Goal: Task Accomplishment & Management: Manage account settings

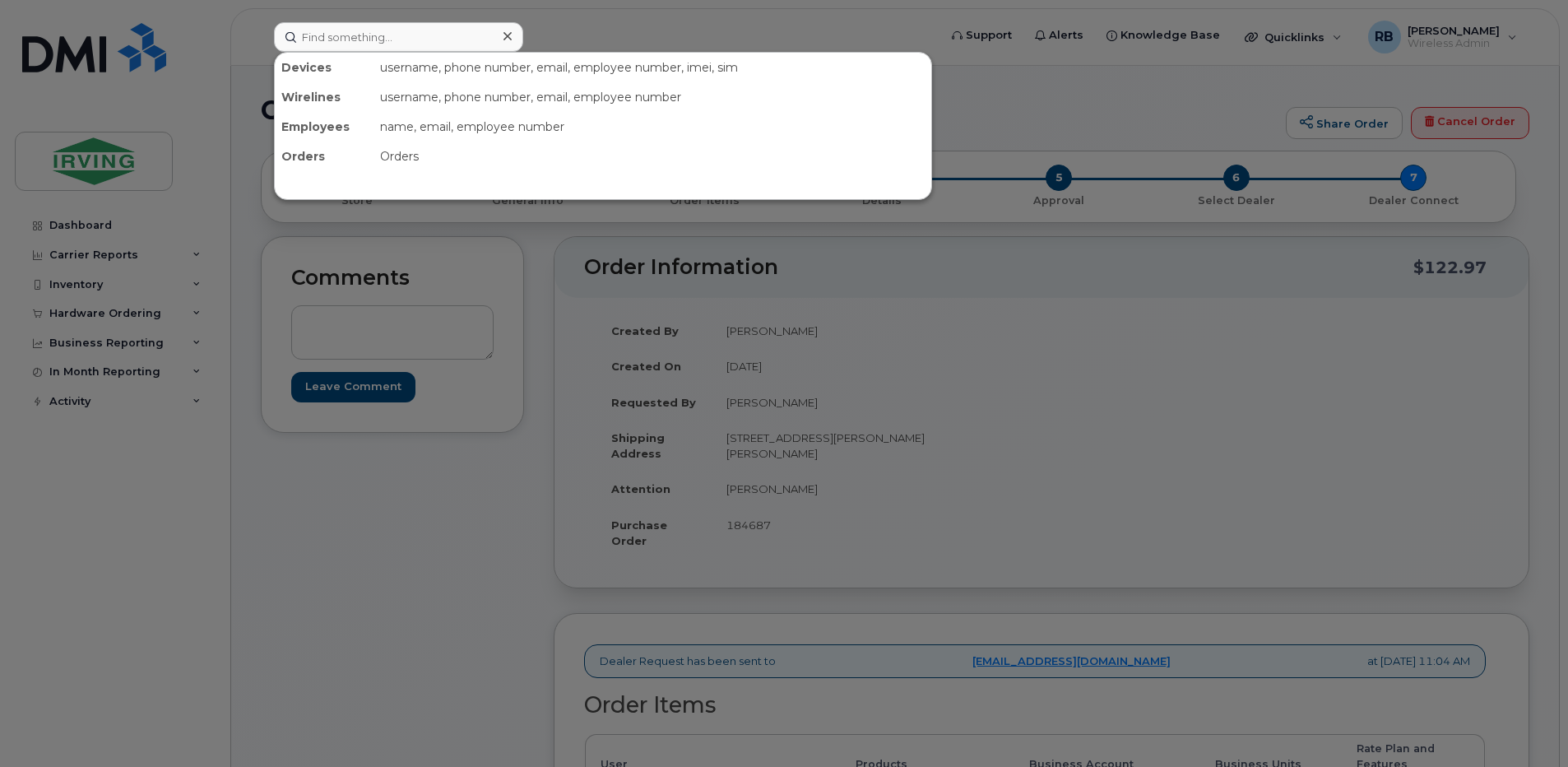
scroll to position [329, 0]
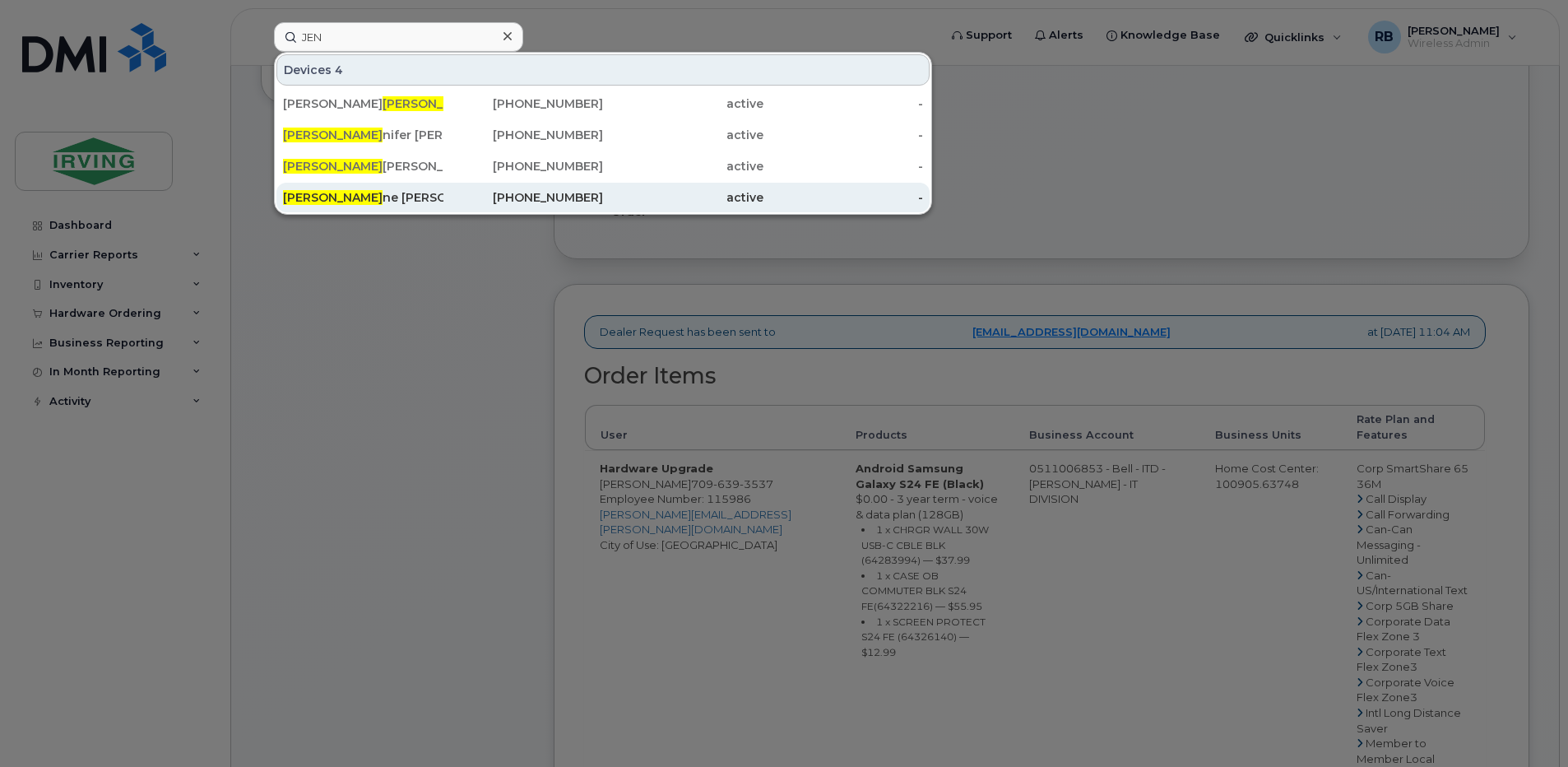
type input "JEN"
click at [307, 197] on div "Jen ne Spragg" at bounding box center [363, 197] width 161 height 17
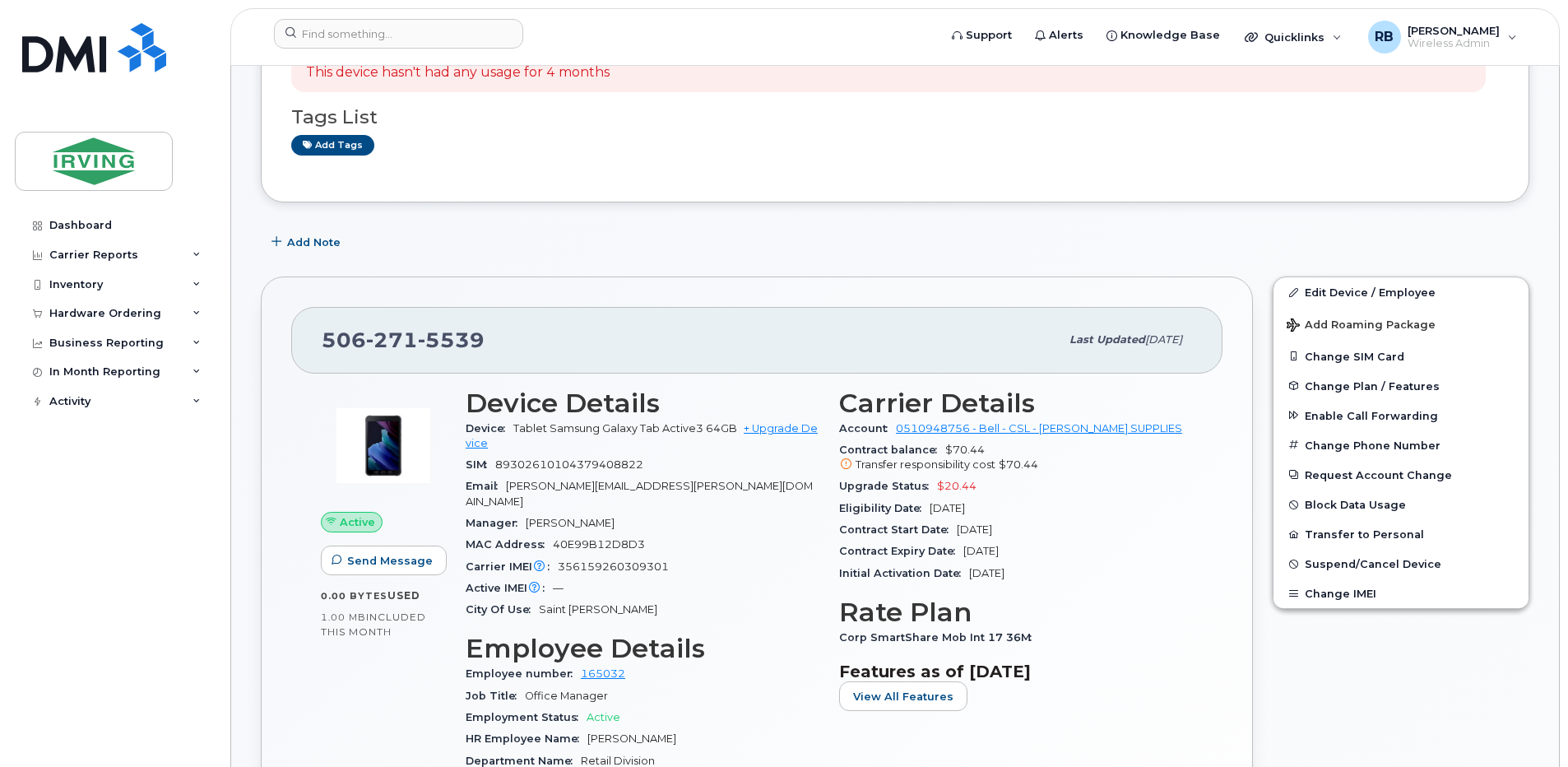
scroll to position [329, 0]
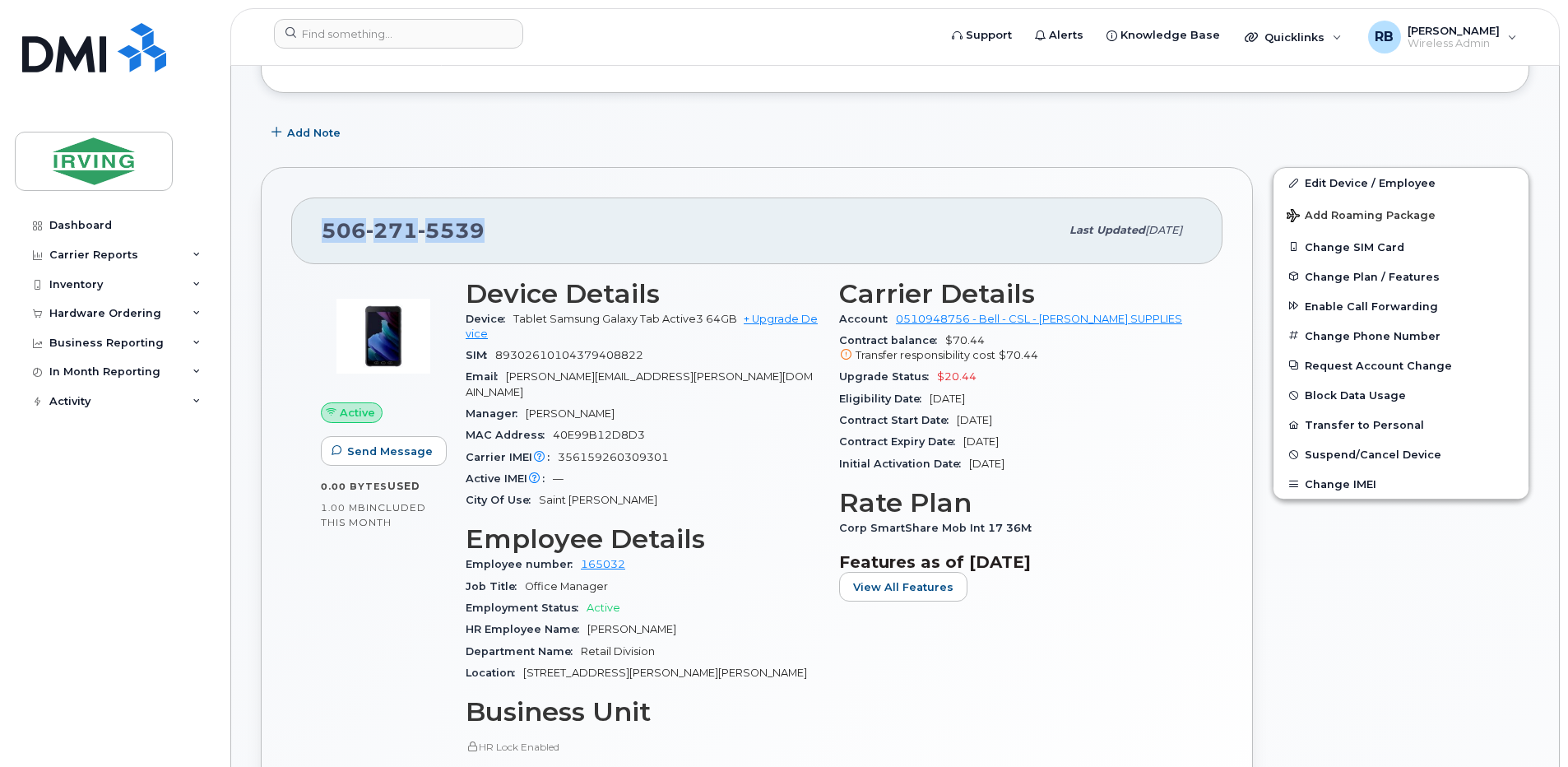
drag, startPoint x: 478, startPoint y: 231, endPoint x: 328, endPoint y: 232, distance: 150.0
click at [328, 232] on span "506 271 5539" at bounding box center [403, 231] width 163 height 25
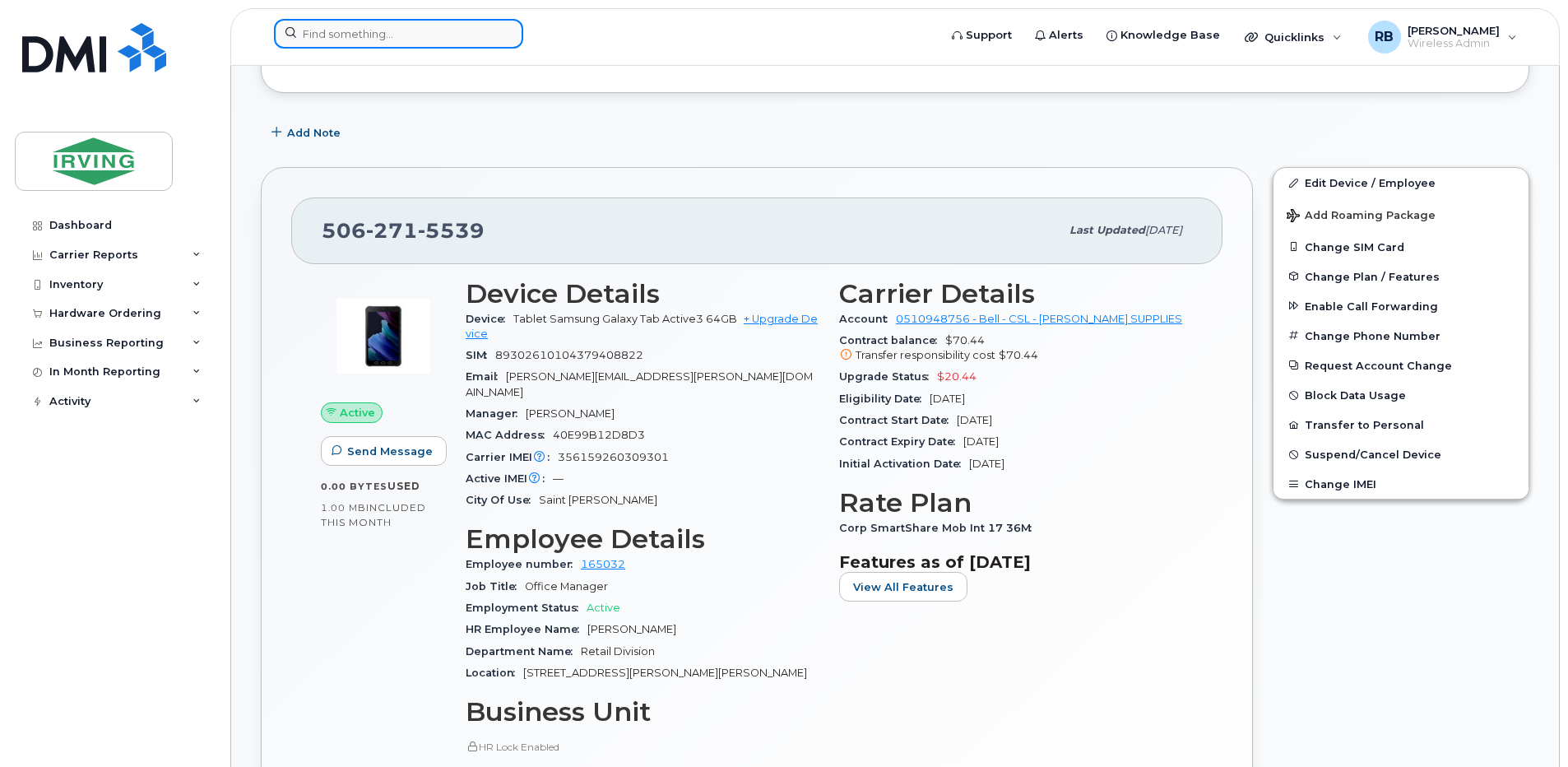
click at [325, 36] on input at bounding box center [398, 34] width 249 height 30
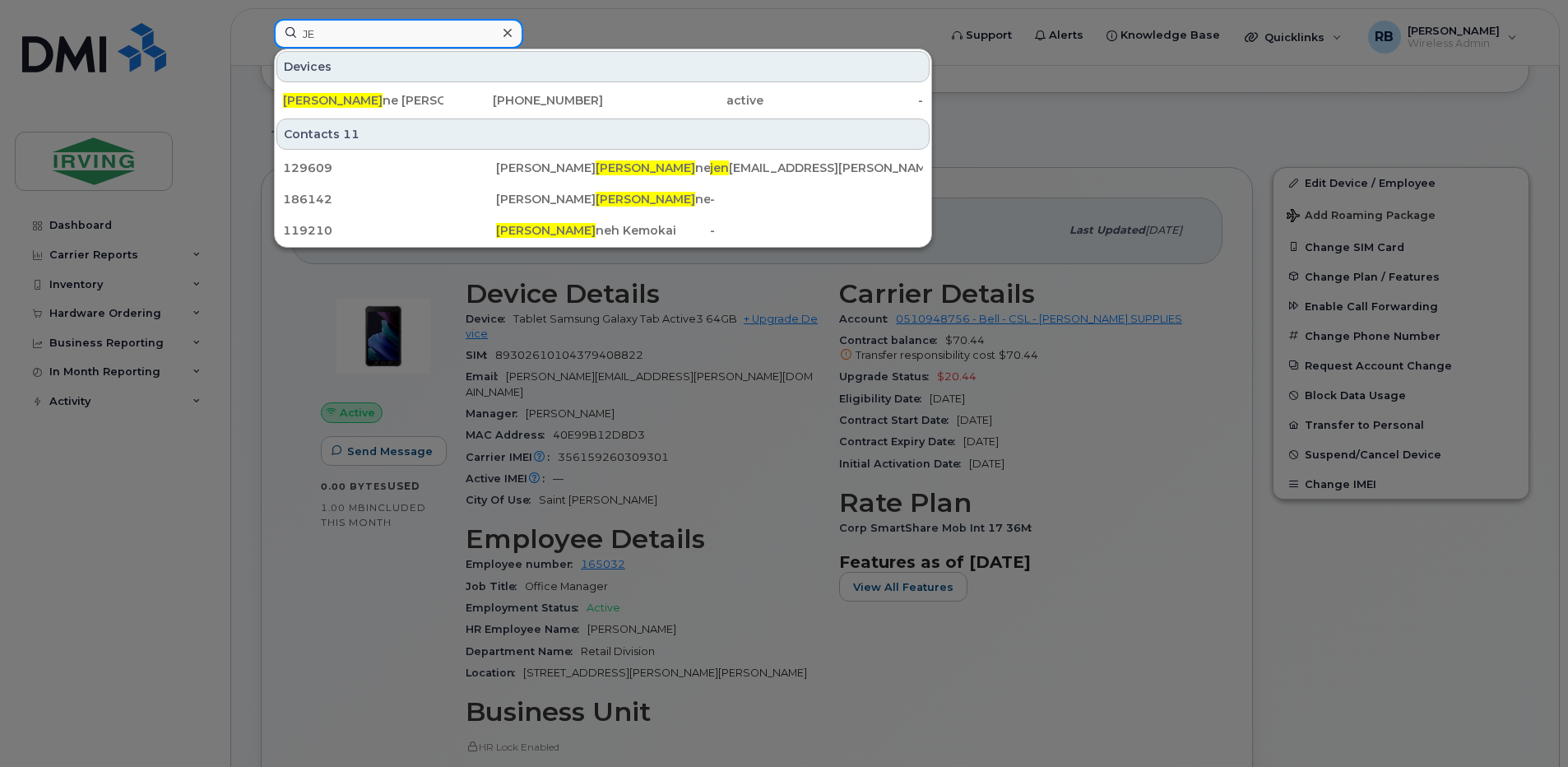
type input "J"
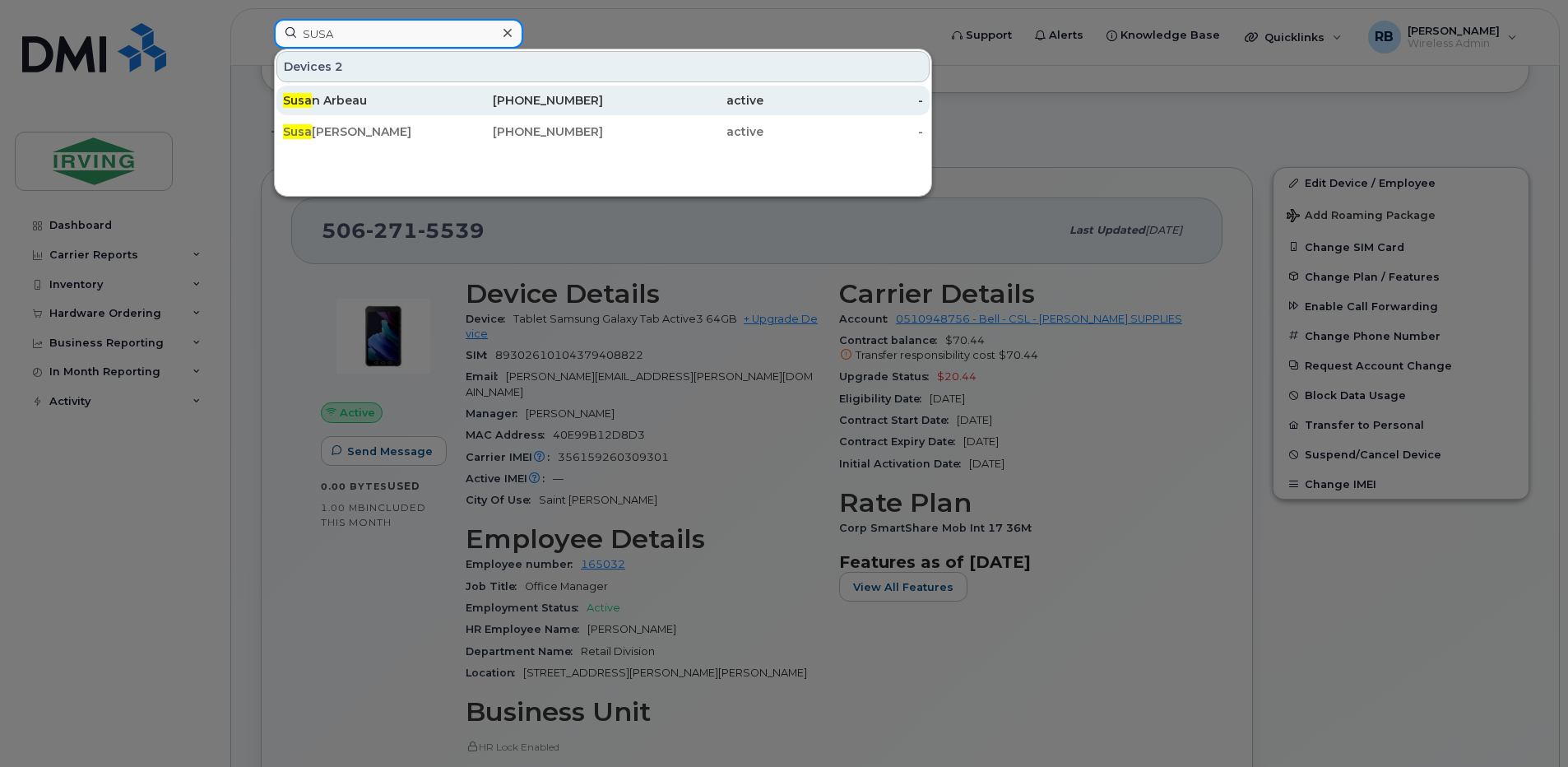
type input "SUSA"
click at [588, 100] on div "506-271-4728" at bounding box center [524, 100] width 161 height 17
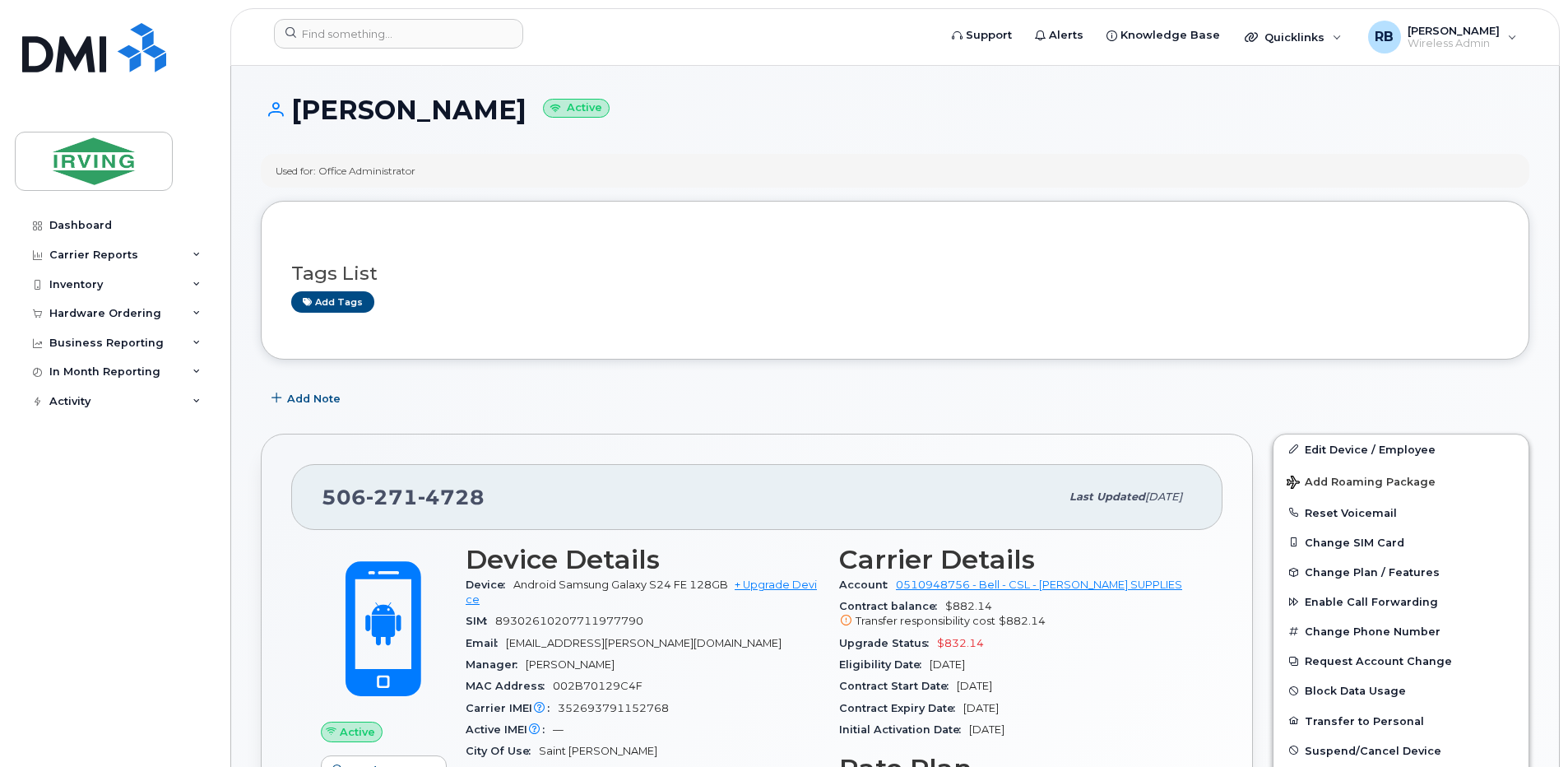
drag, startPoint x: 482, startPoint y: 494, endPoint x: 323, endPoint y: 499, distance: 159.1
click at [323, 499] on div "506 271 4728" at bounding box center [690, 498] width 738 height 35
copy span "506 271 4728"
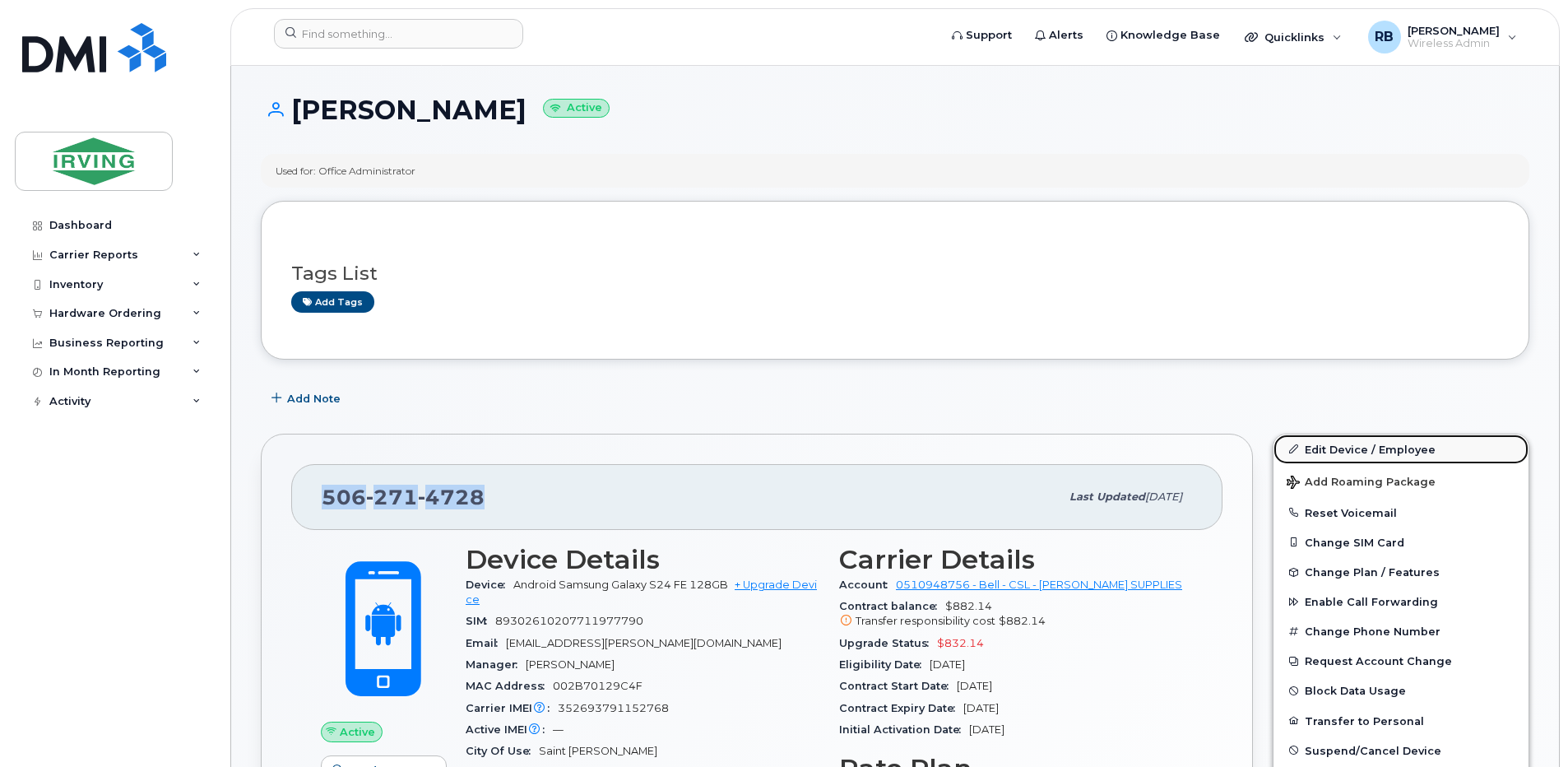
click at [1316, 454] on link "Edit Device / Employee" at bounding box center [1401, 449] width 255 height 30
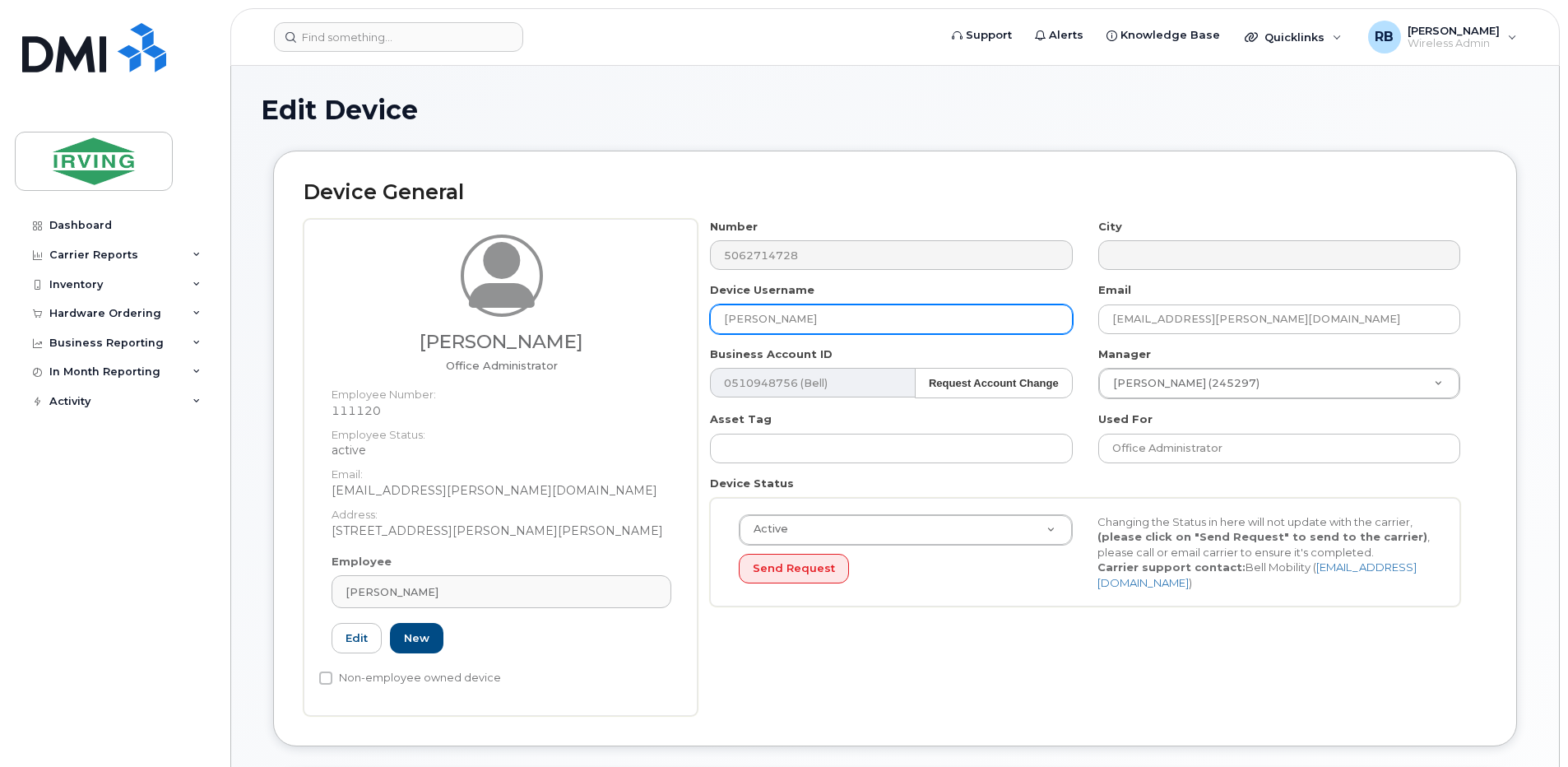
click at [744, 323] on input "[PERSON_NAME]" at bounding box center [891, 319] width 362 height 30
type input "j"
type input "[PERSON_NAME]"
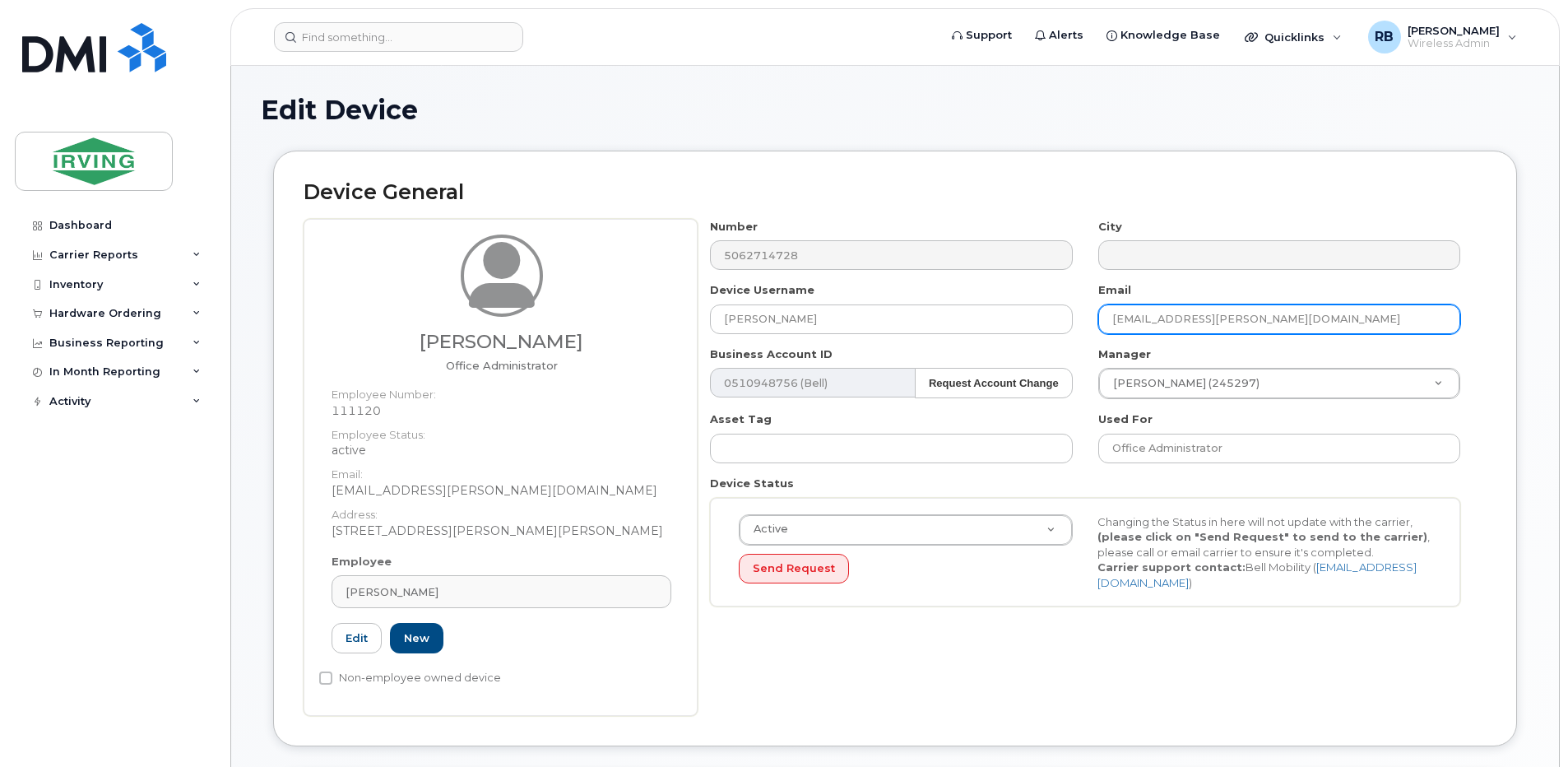
click at [1162, 321] on input "arbeau.susan@chandlersales.com" at bounding box center [1279, 319] width 362 height 30
click at [1201, 323] on input "arbeau.susan@chandlersales.com" at bounding box center [1279, 319] width 362 height 30
paste input "spragg.jenne"
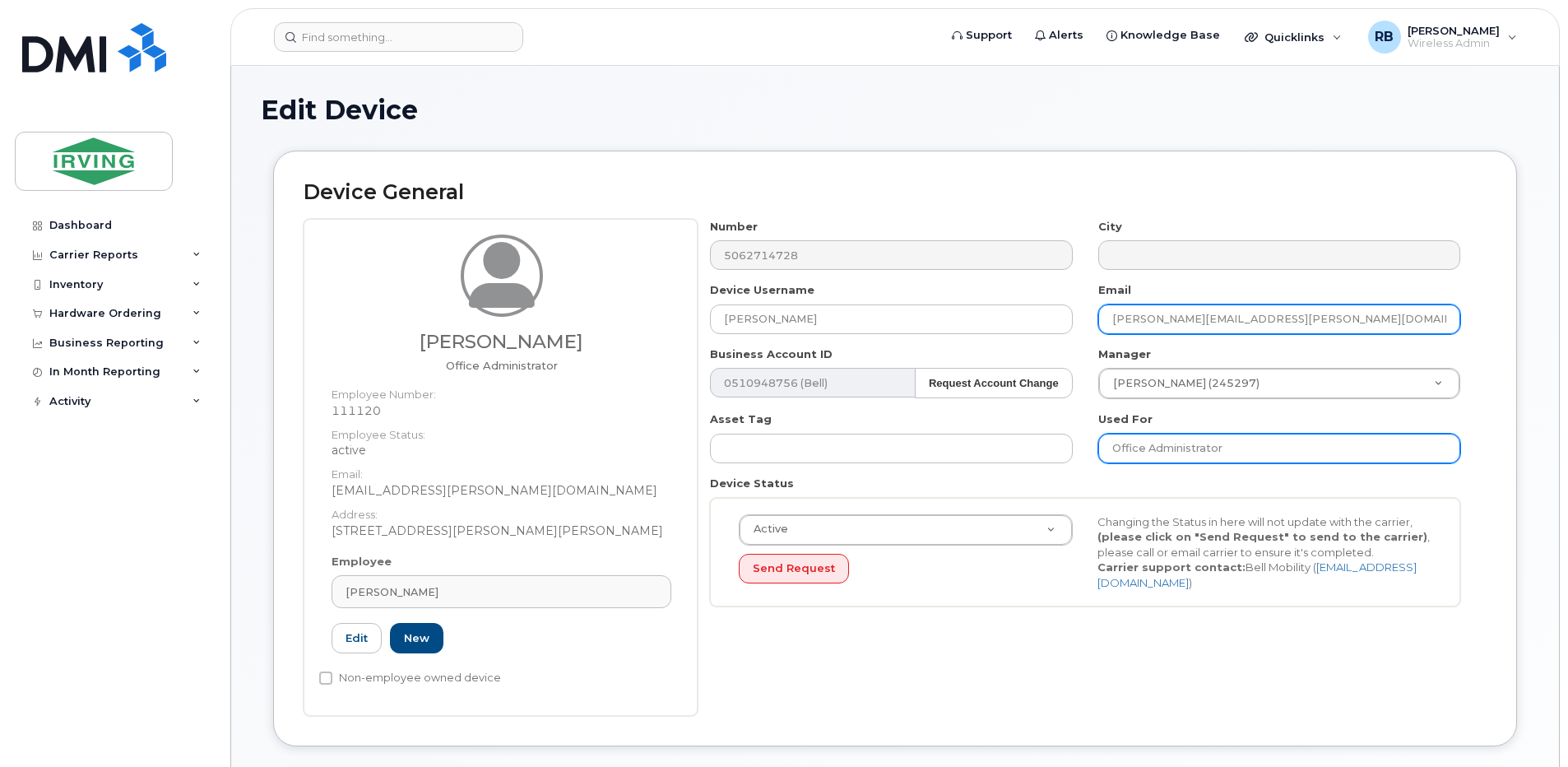
type input "spragg.jenne@chandlersales.com"
click at [1227, 449] on input "Office Administrator" at bounding box center [1279, 449] width 362 height 30
type input "Office Manager - Customer Service"
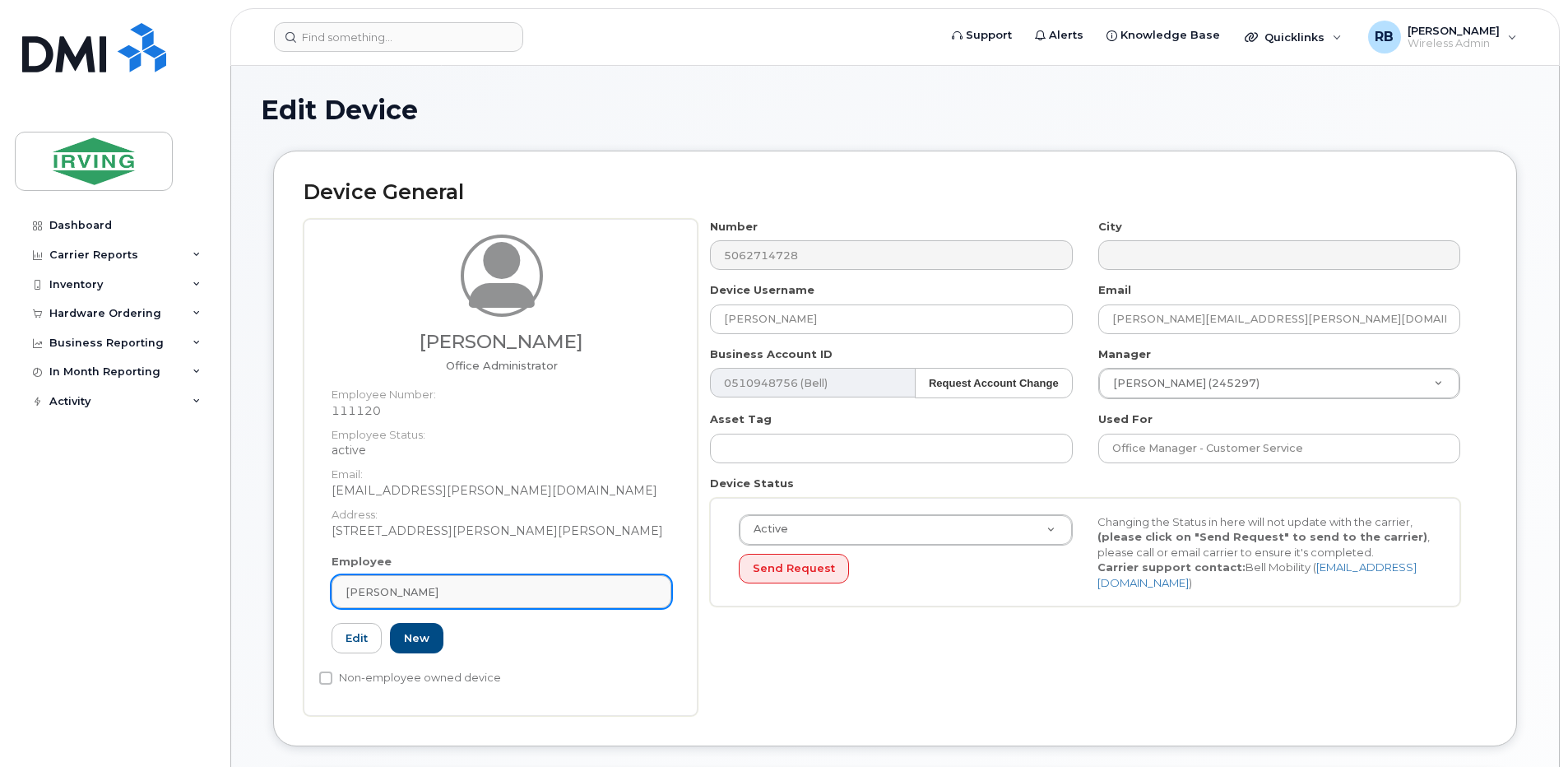
click at [456, 592] on div "Susan Arbeau" at bounding box center [501, 592] width 312 height 16
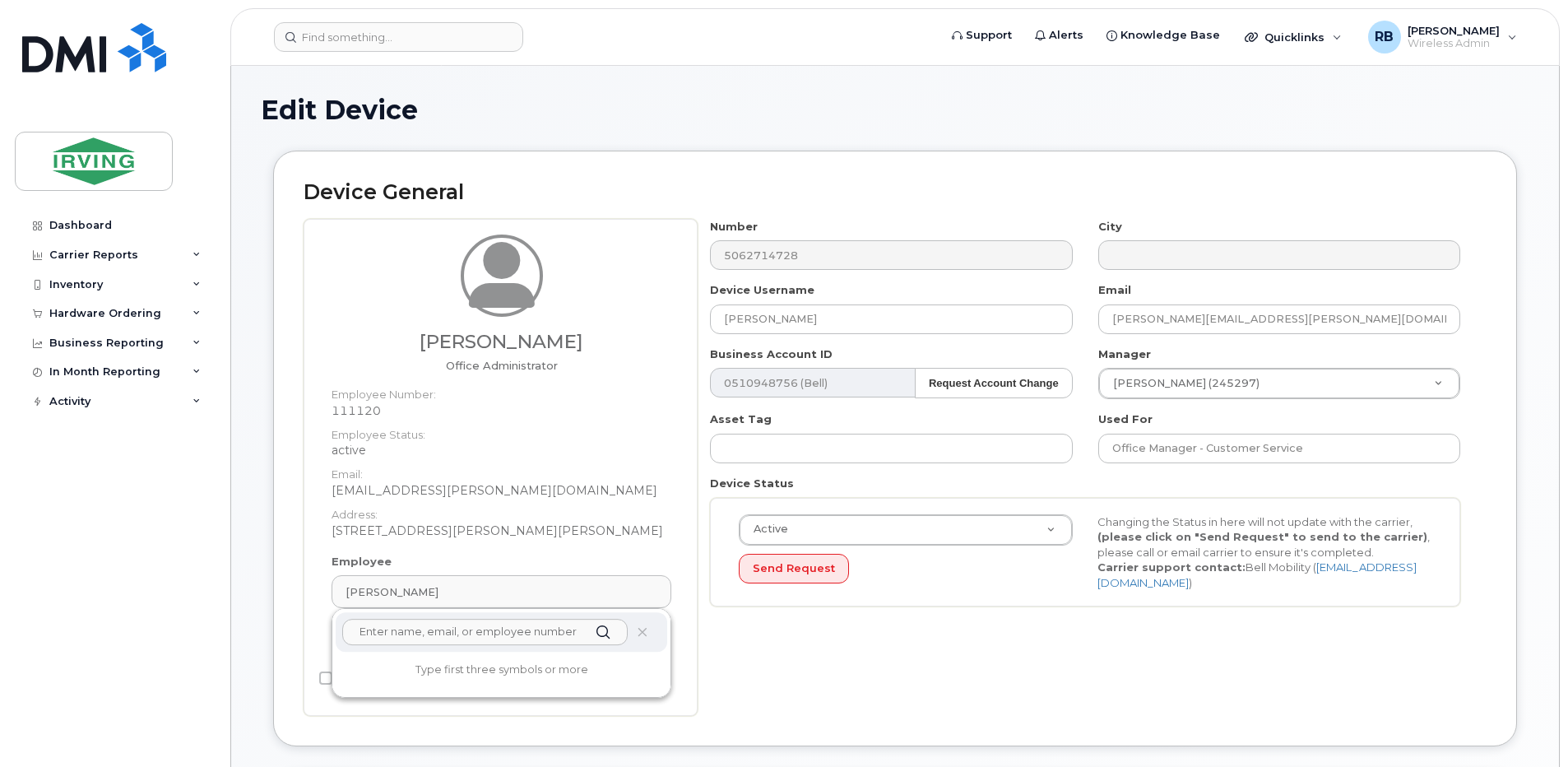
click at [506, 634] on input "text" at bounding box center [485, 632] width 285 height 27
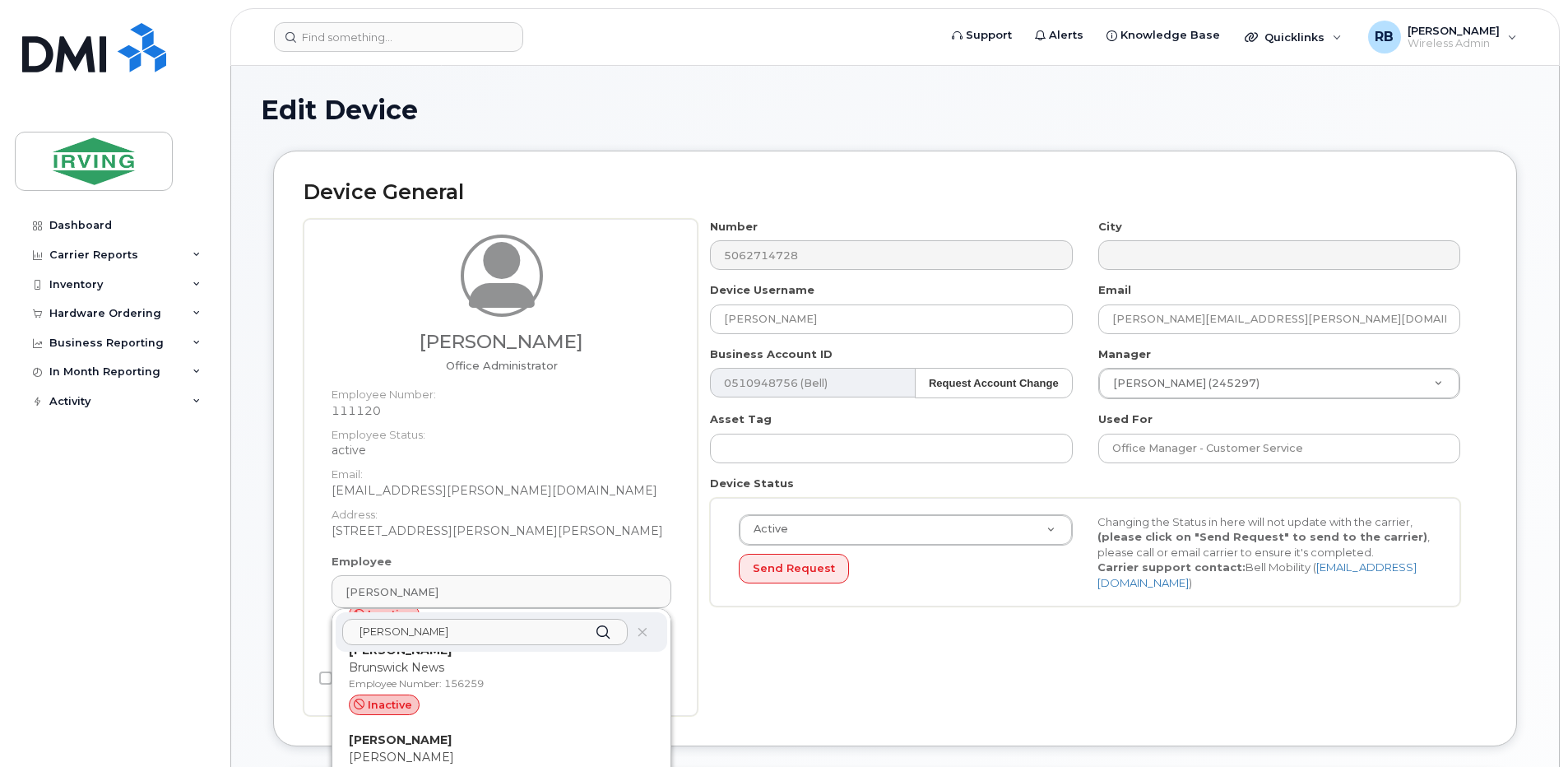
scroll to position [329, 0]
type input "jenne"
drag, startPoint x: 371, startPoint y: 734, endPoint x: 864, endPoint y: 80, distance: 819.0
click at [371, 734] on p "Employee Number: 165032" at bounding box center [501, 736] width 305 height 15
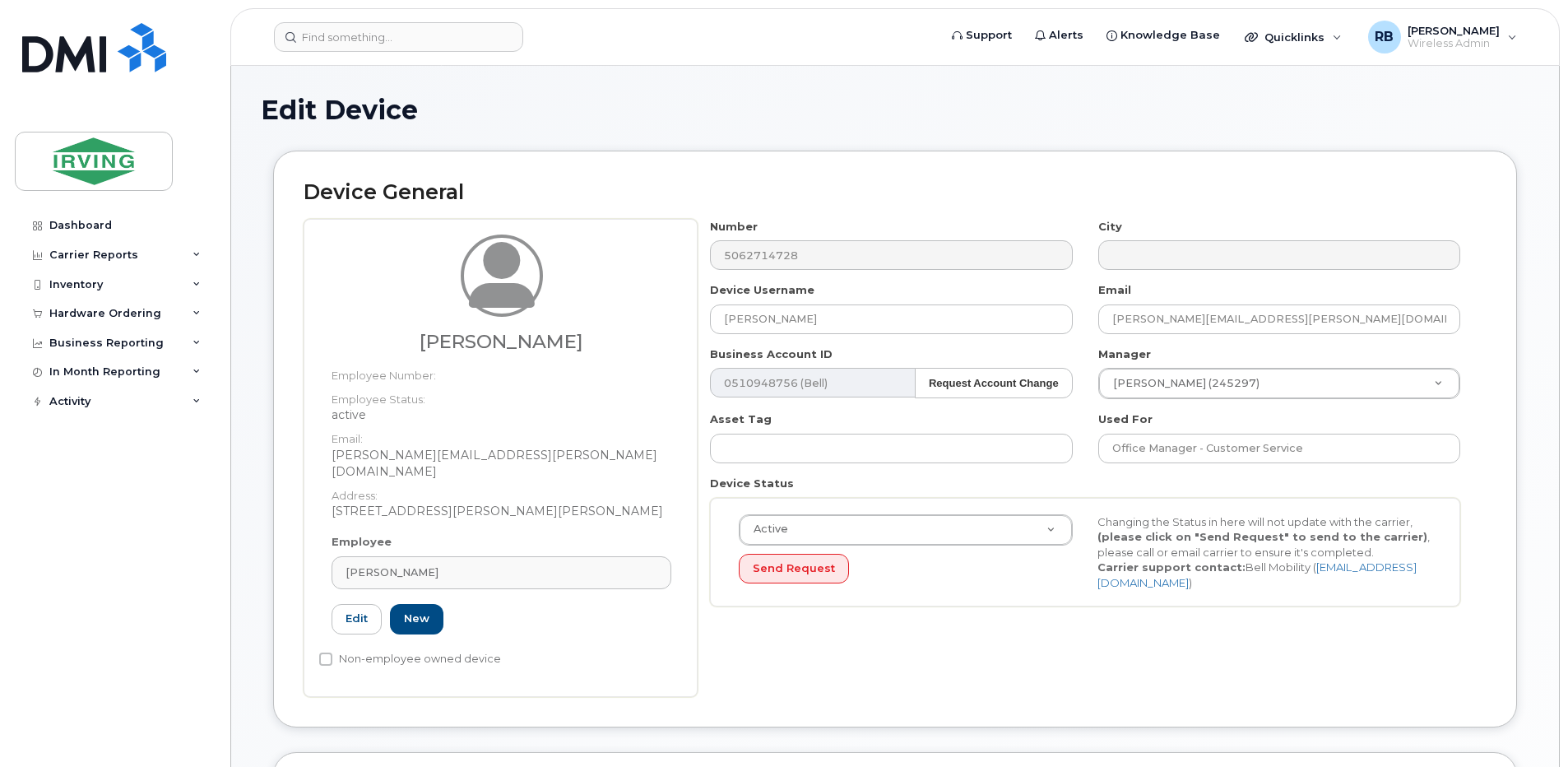
type input "Jennifer Spragg"
type input "165032"
click at [525, 534] on div "Employee Jennifer Spragg jenne Adam Jenner Midland Transport Employee Number: 1…" at bounding box center [501, 591] width 365 height 114
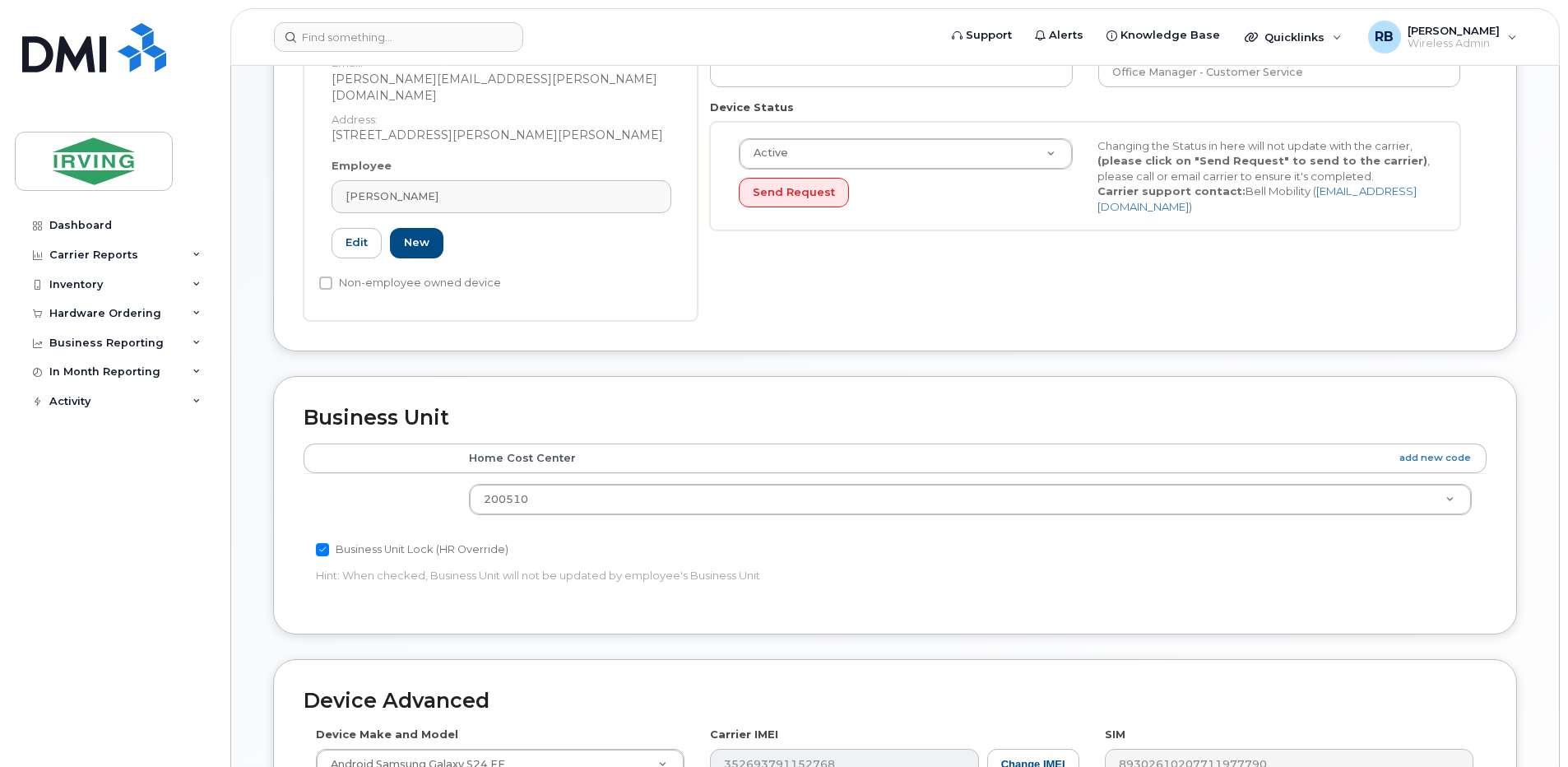
scroll to position [439, 0]
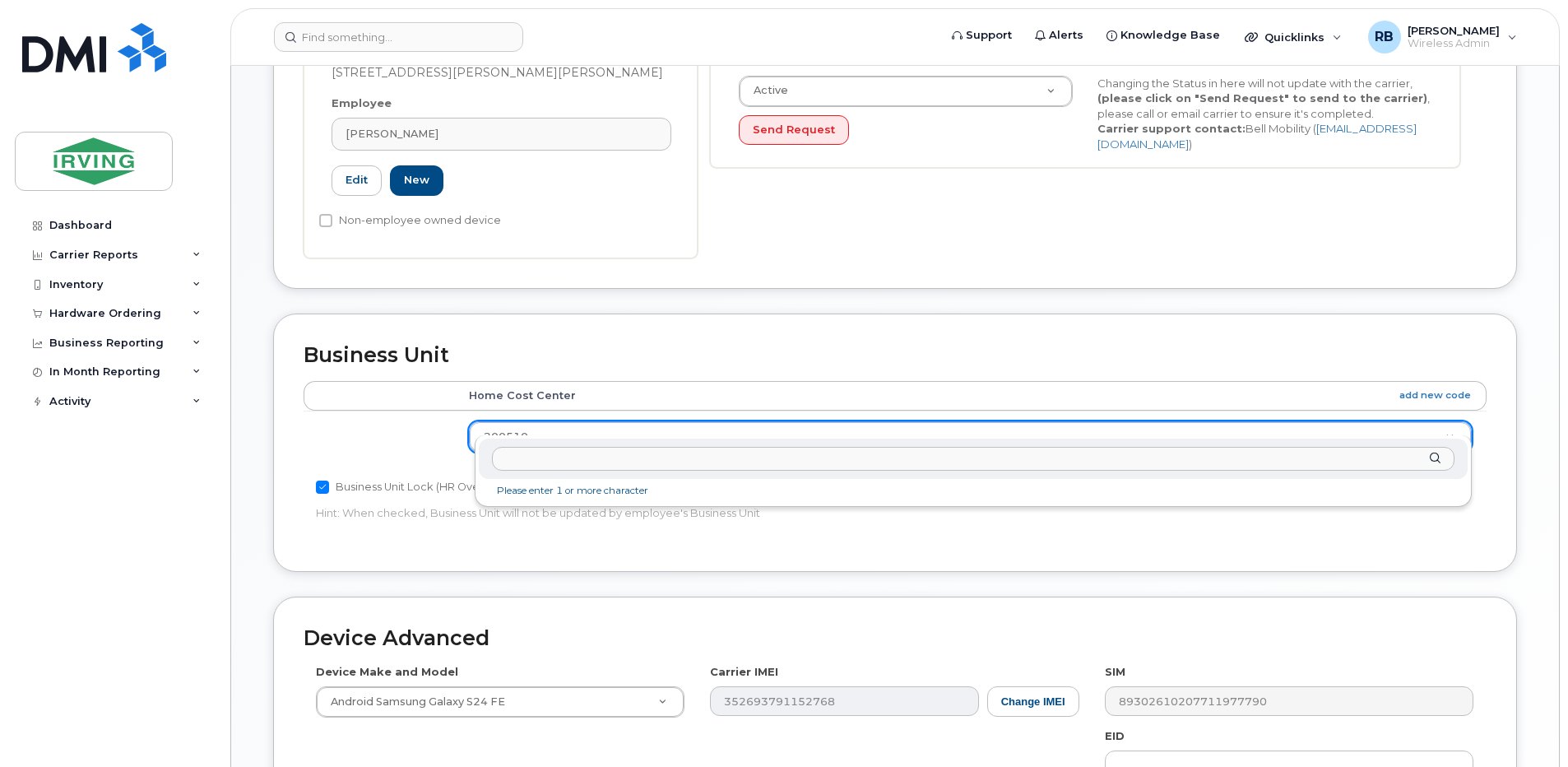
type input "5"
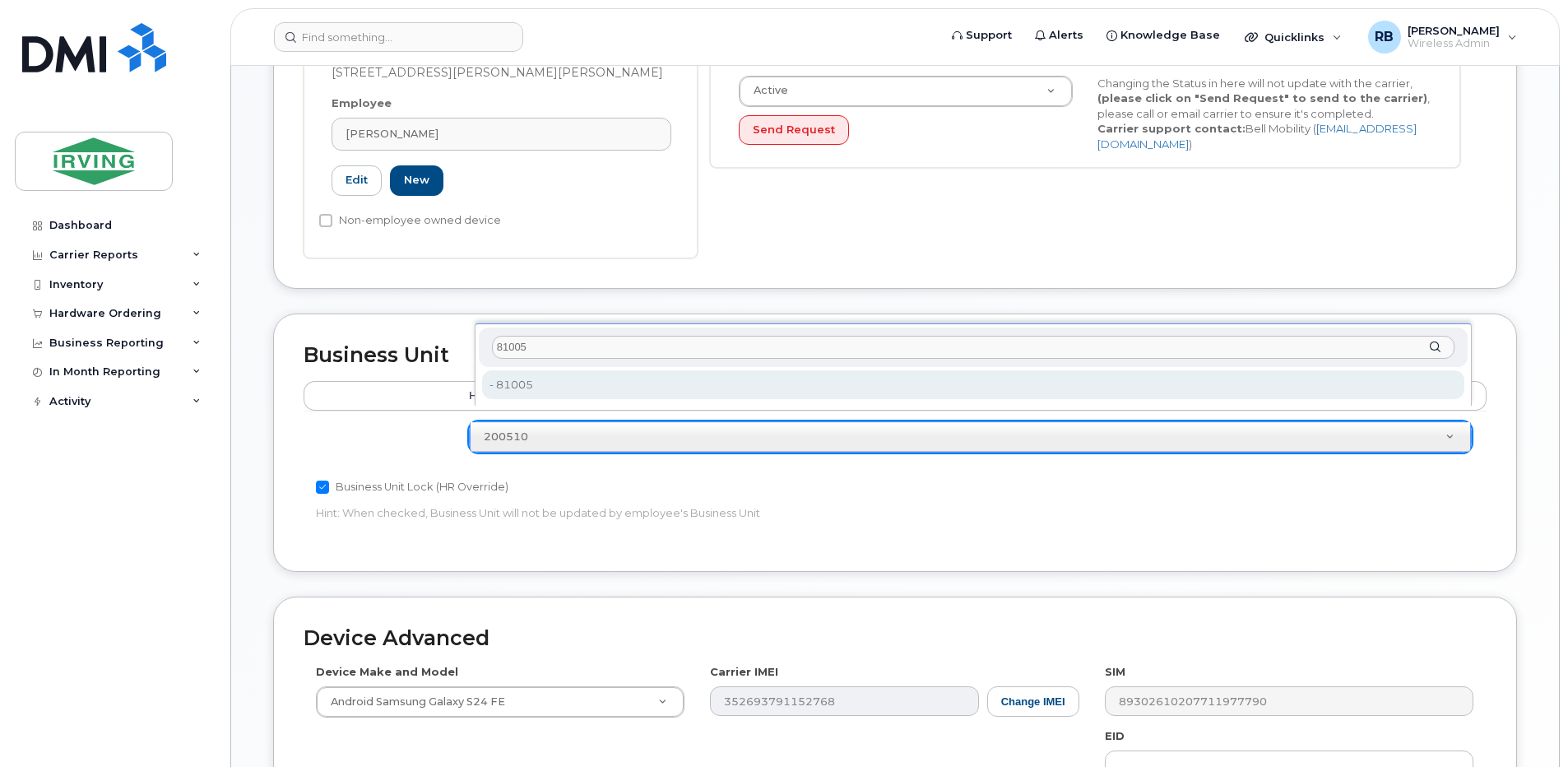
type input "81005"
type input "4312809"
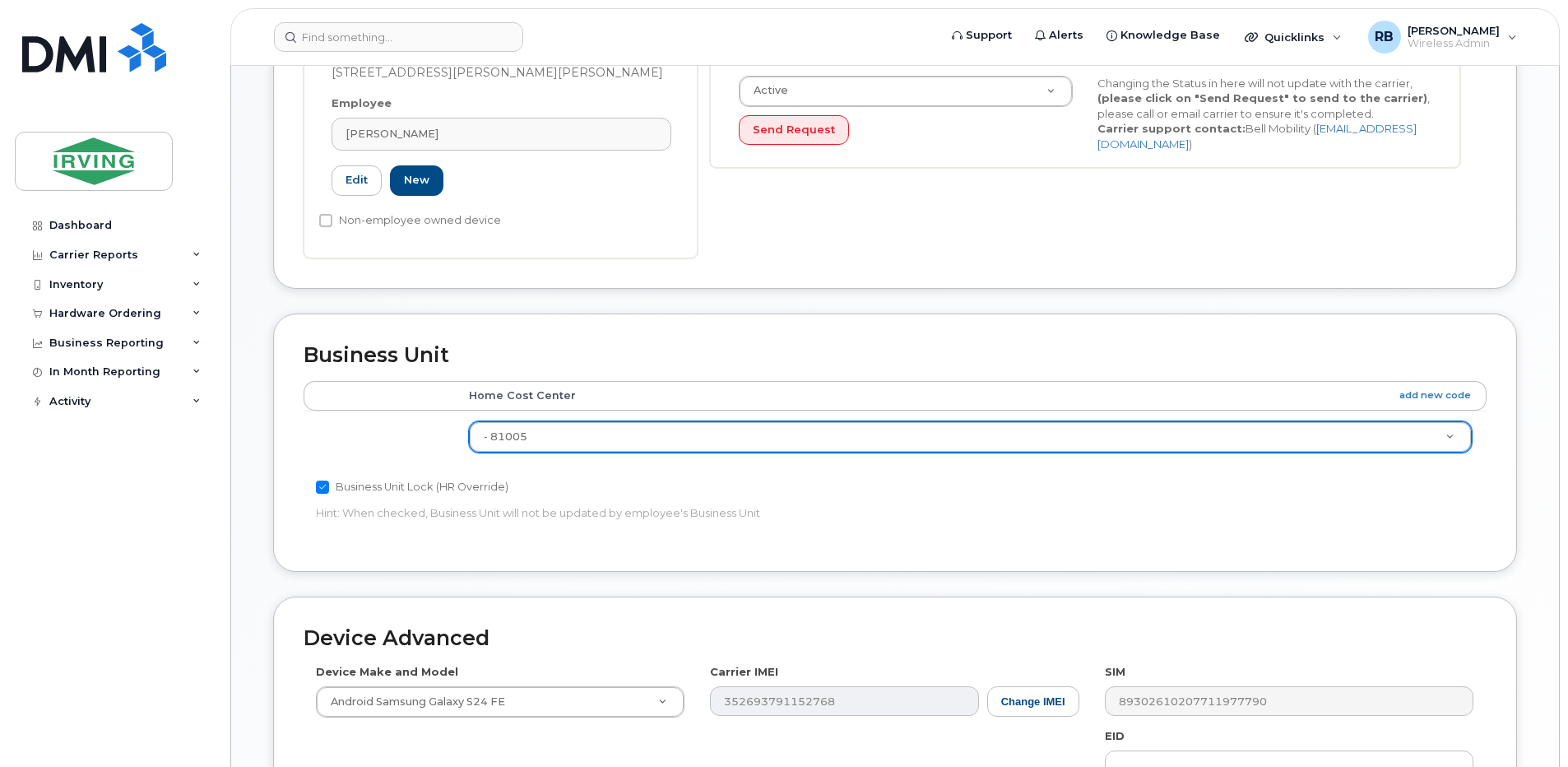
click at [452, 431] on td at bounding box center [379, 436] width 151 height 52
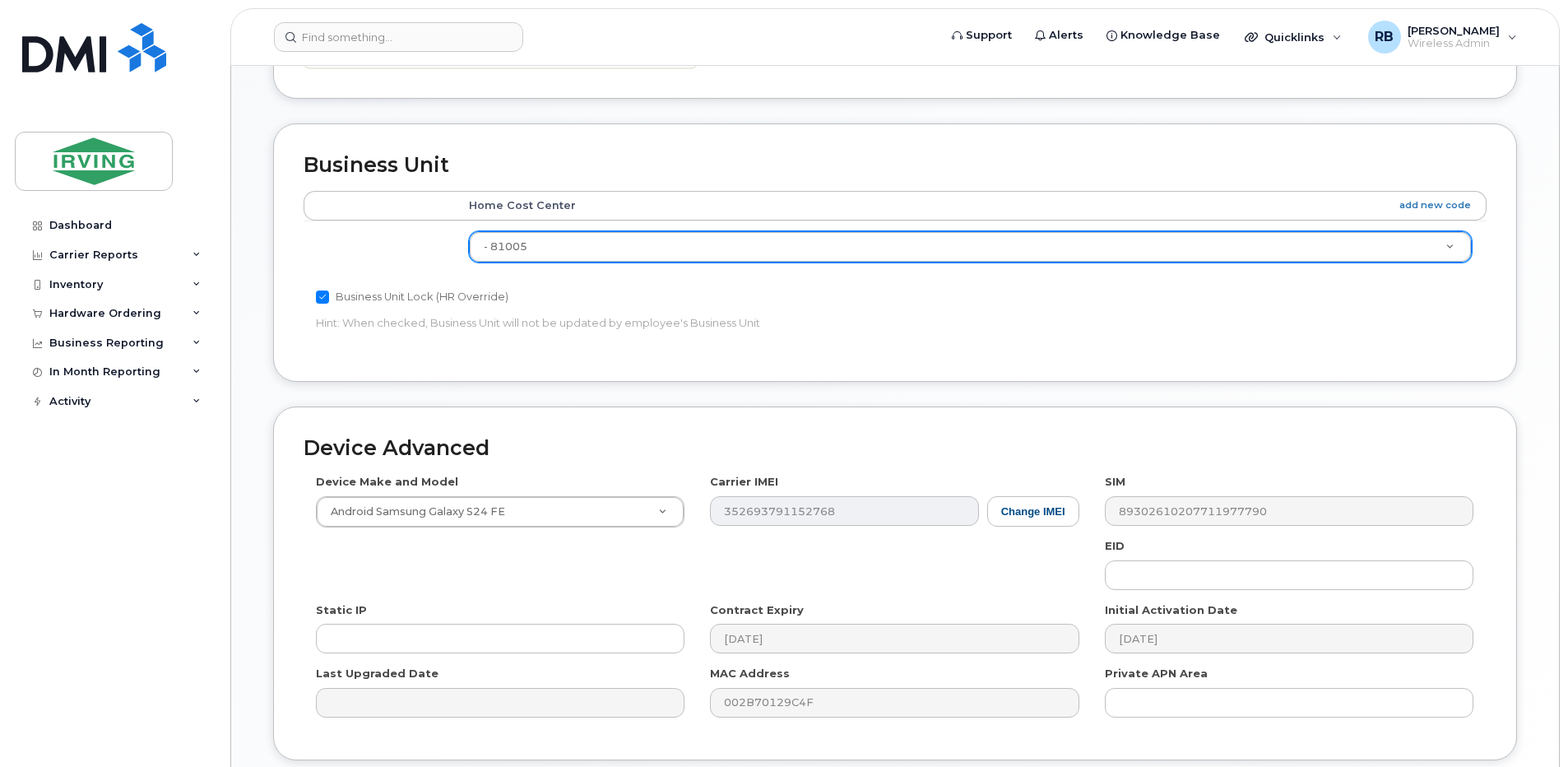
scroll to position [743, 0]
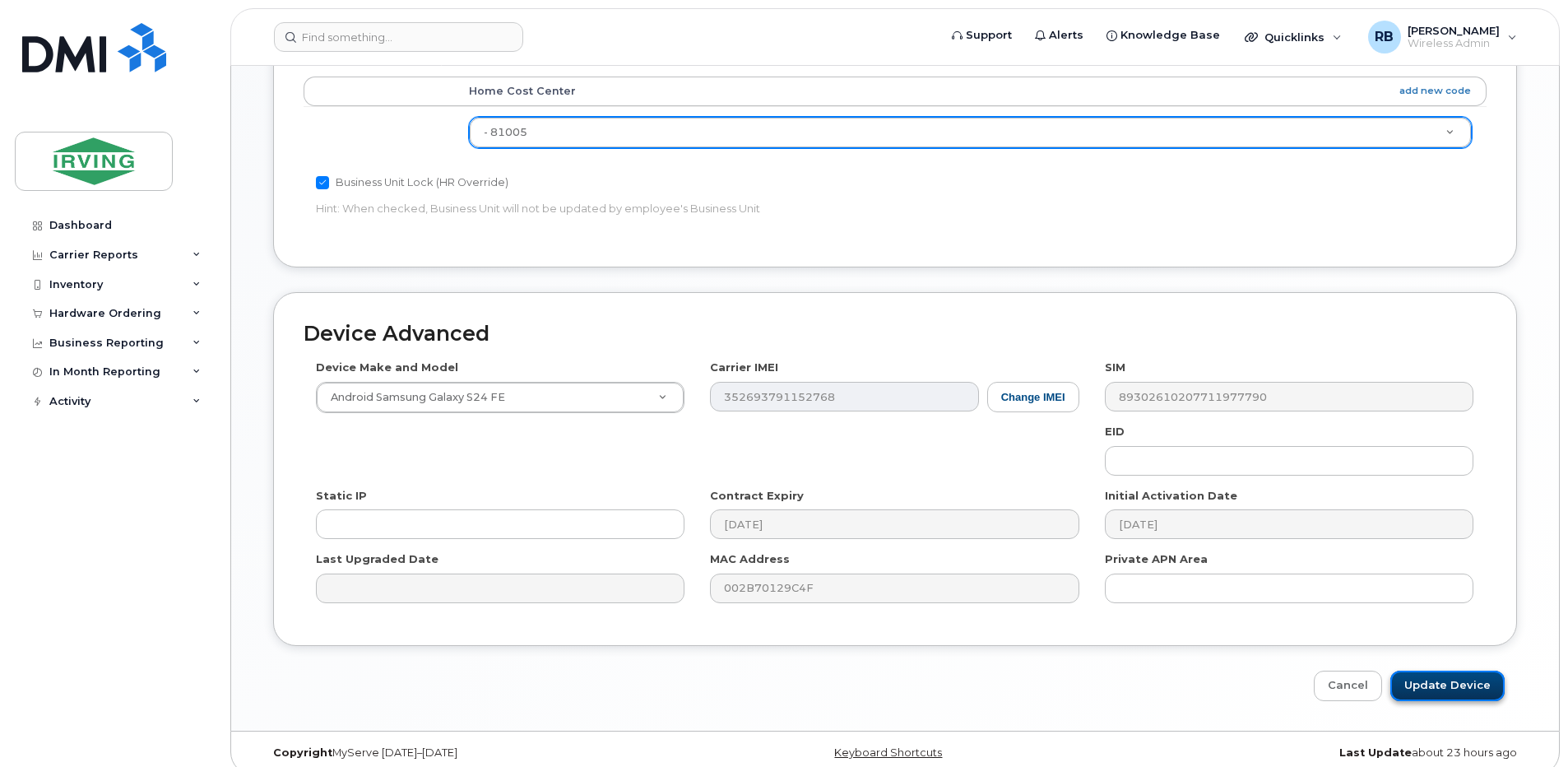
click at [1412, 671] on input "Update Device" at bounding box center [1447, 686] width 114 height 31
type input "Saving..."
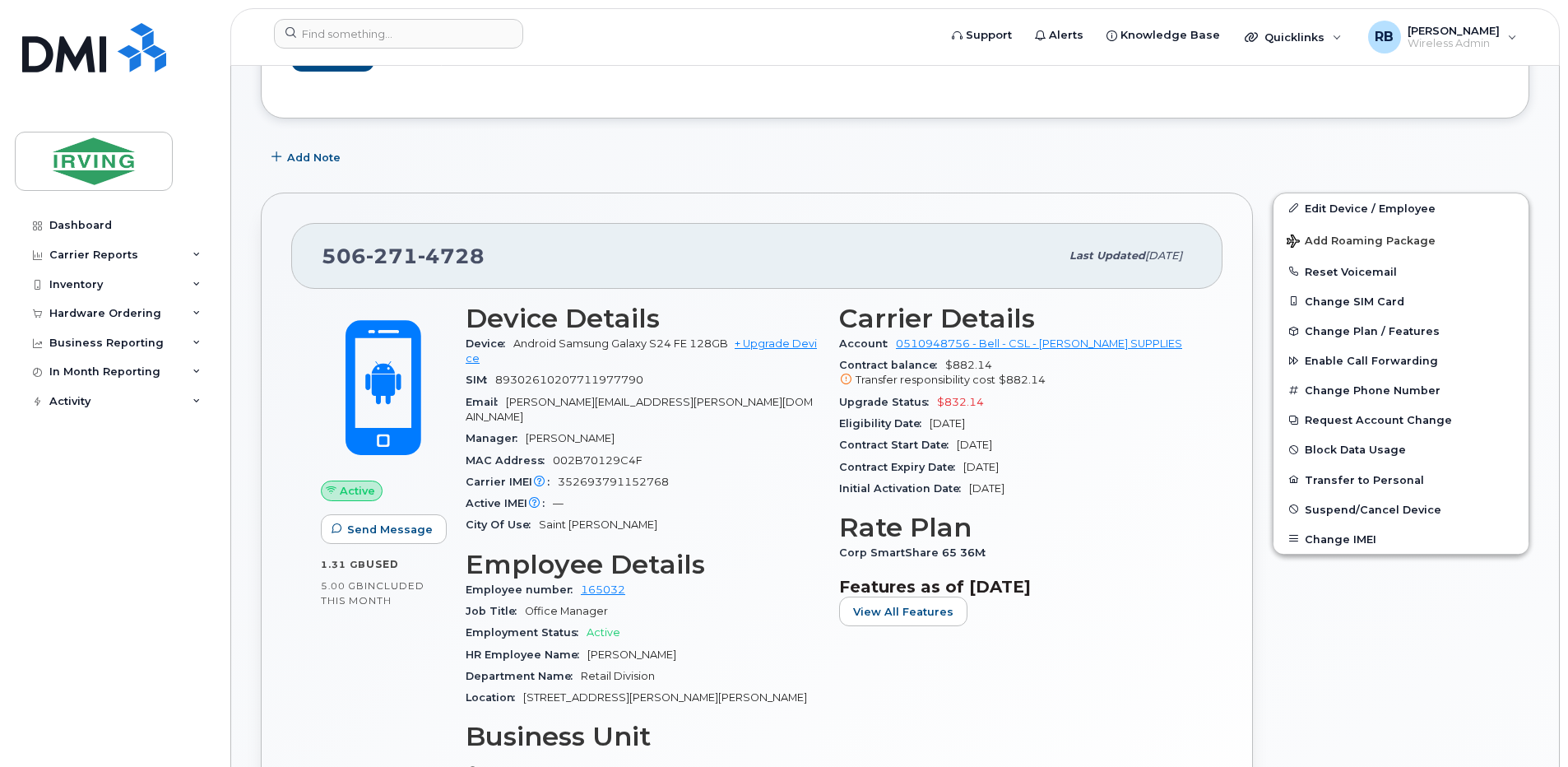
scroll to position [329, 0]
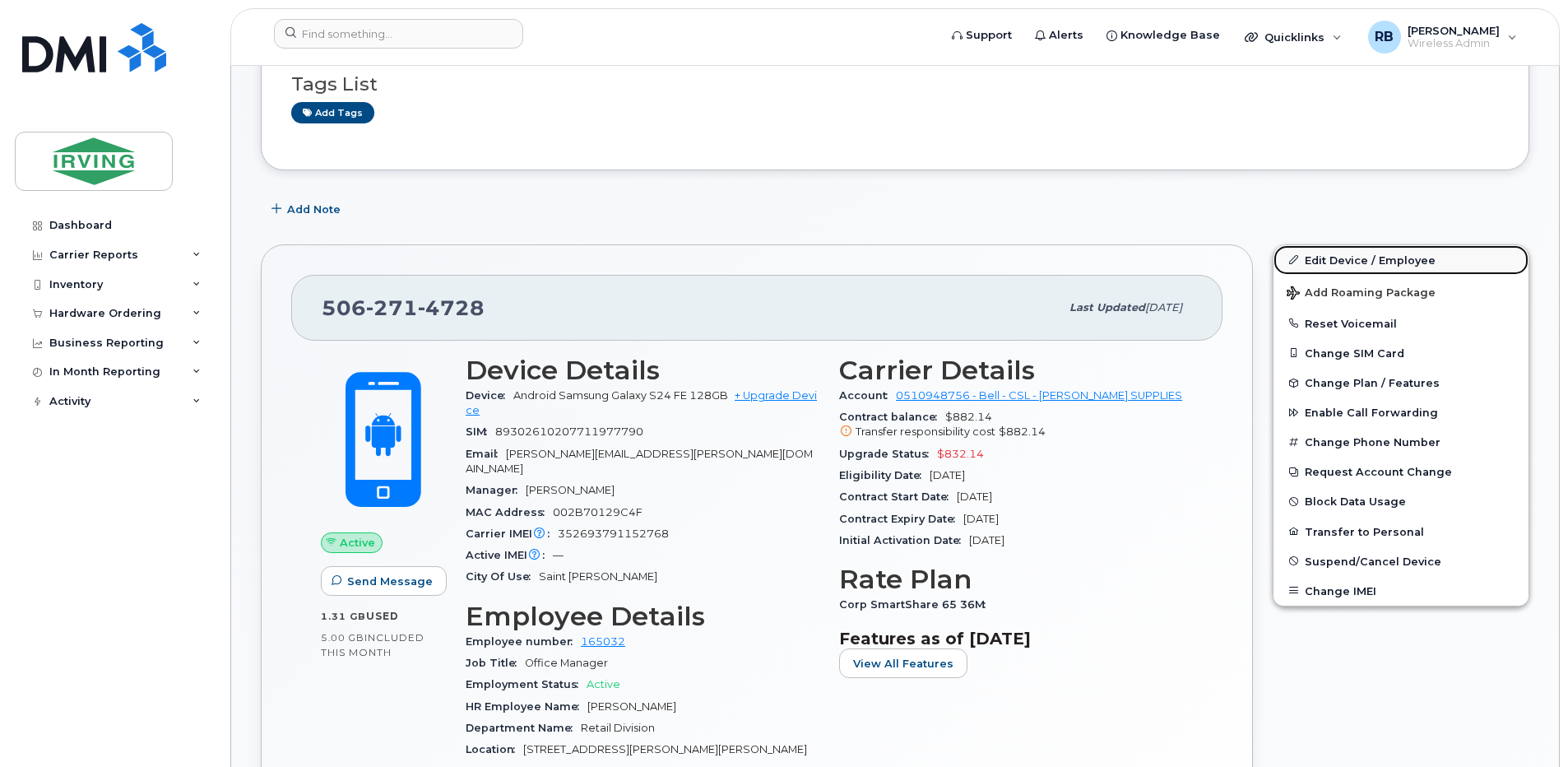
click at [1333, 256] on link "Edit Device / Employee" at bounding box center [1401, 260] width 255 height 30
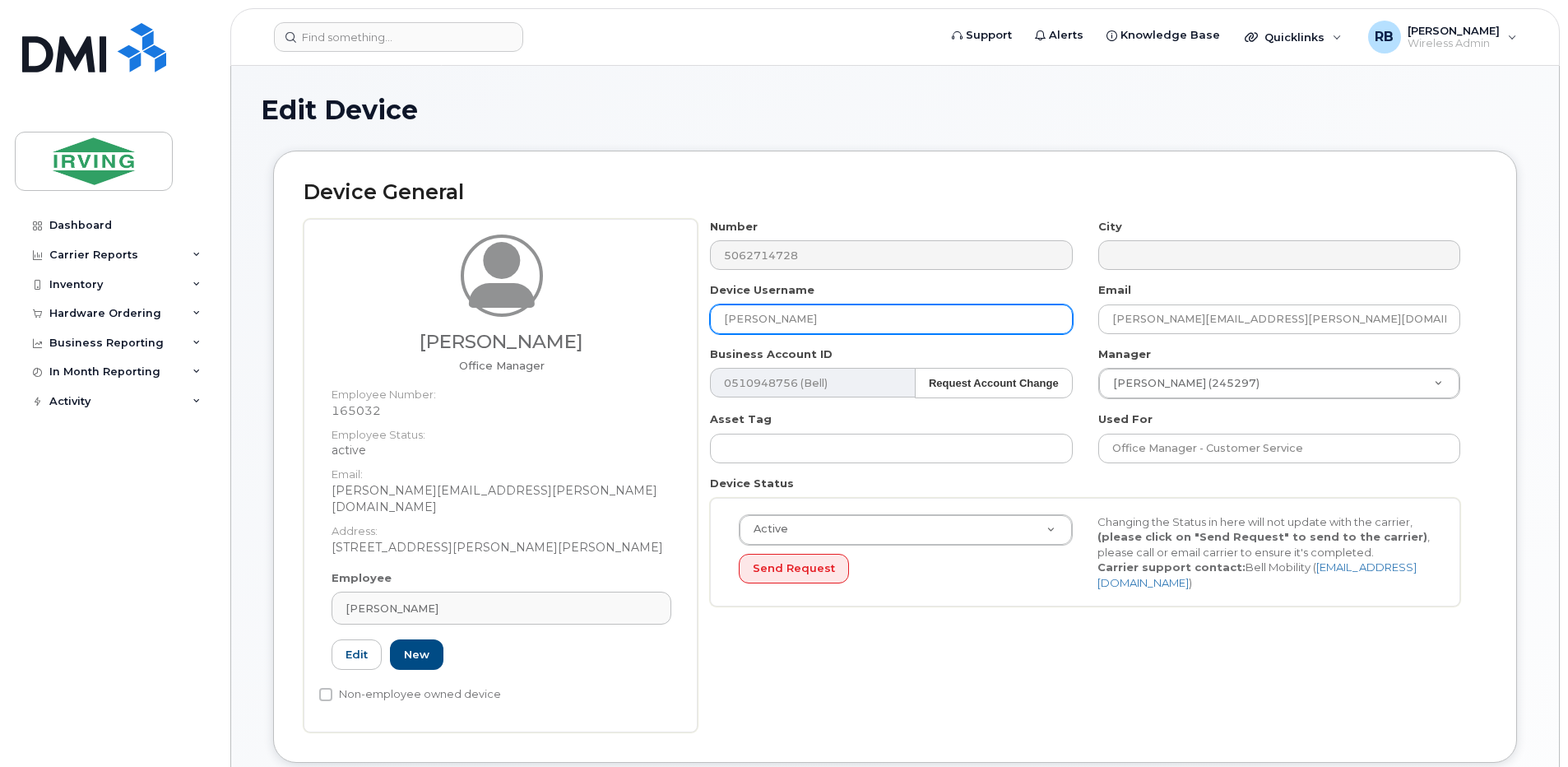
click at [753, 323] on input "[PERSON_NAME]" at bounding box center [891, 319] width 362 height 30
click at [750, 322] on input "[PERSON_NAME]" at bounding box center [891, 319] width 362 height 30
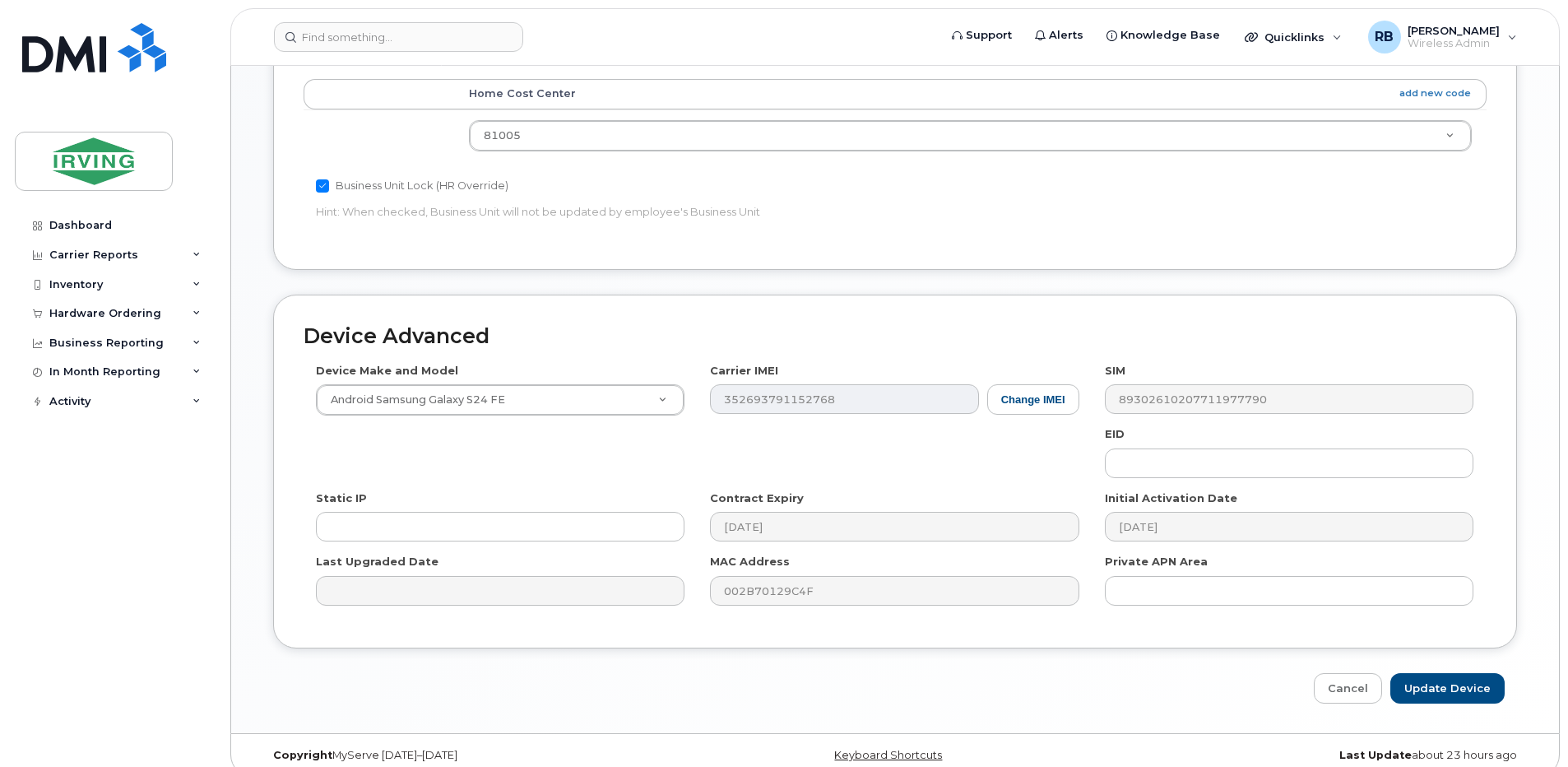
scroll to position [779, 0]
type input "[PERSON_NAME]"
click at [1449, 671] on input "Update Device" at bounding box center [1447, 686] width 114 height 31
type input "Saving..."
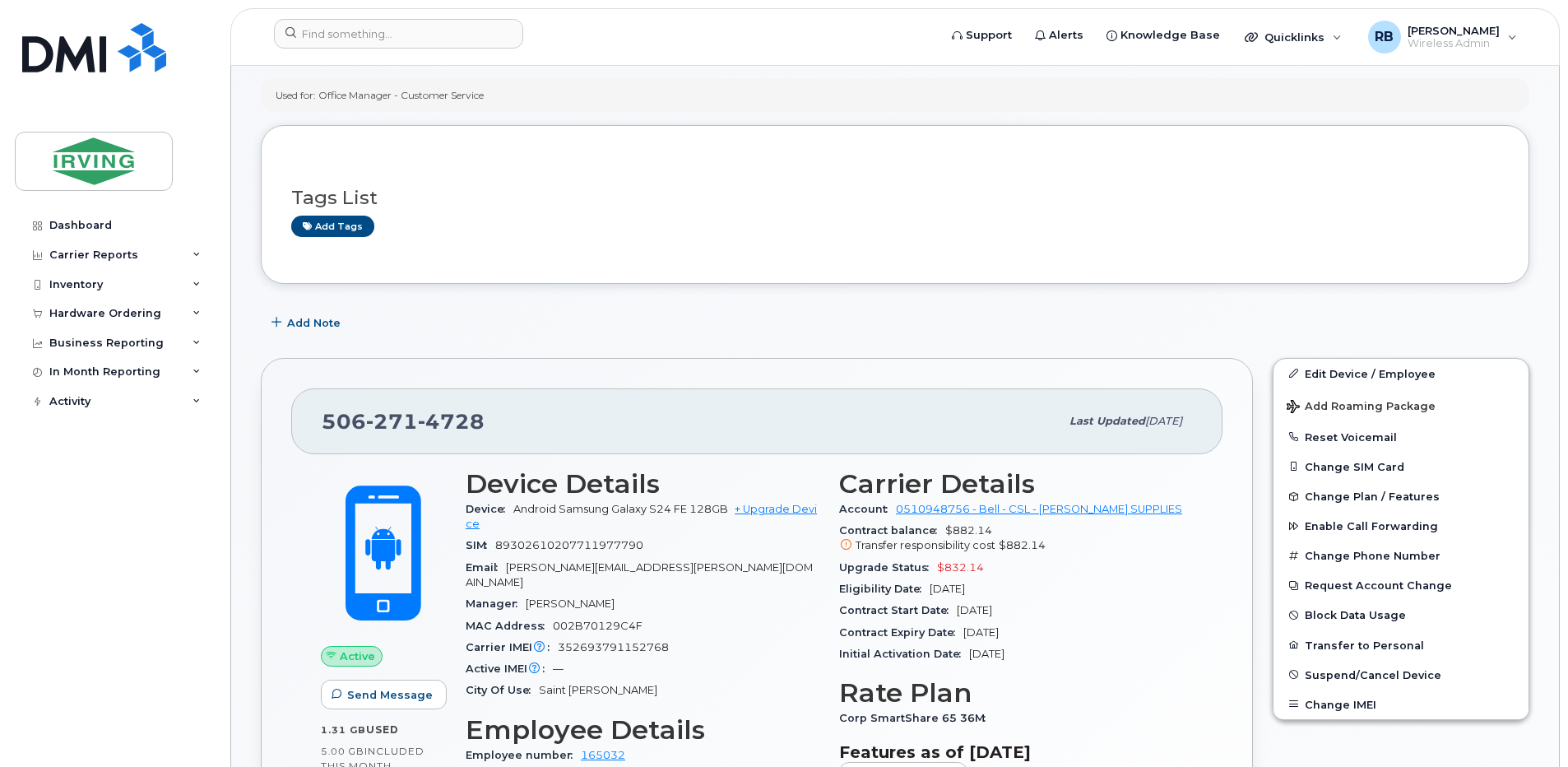
scroll to position [329, 0]
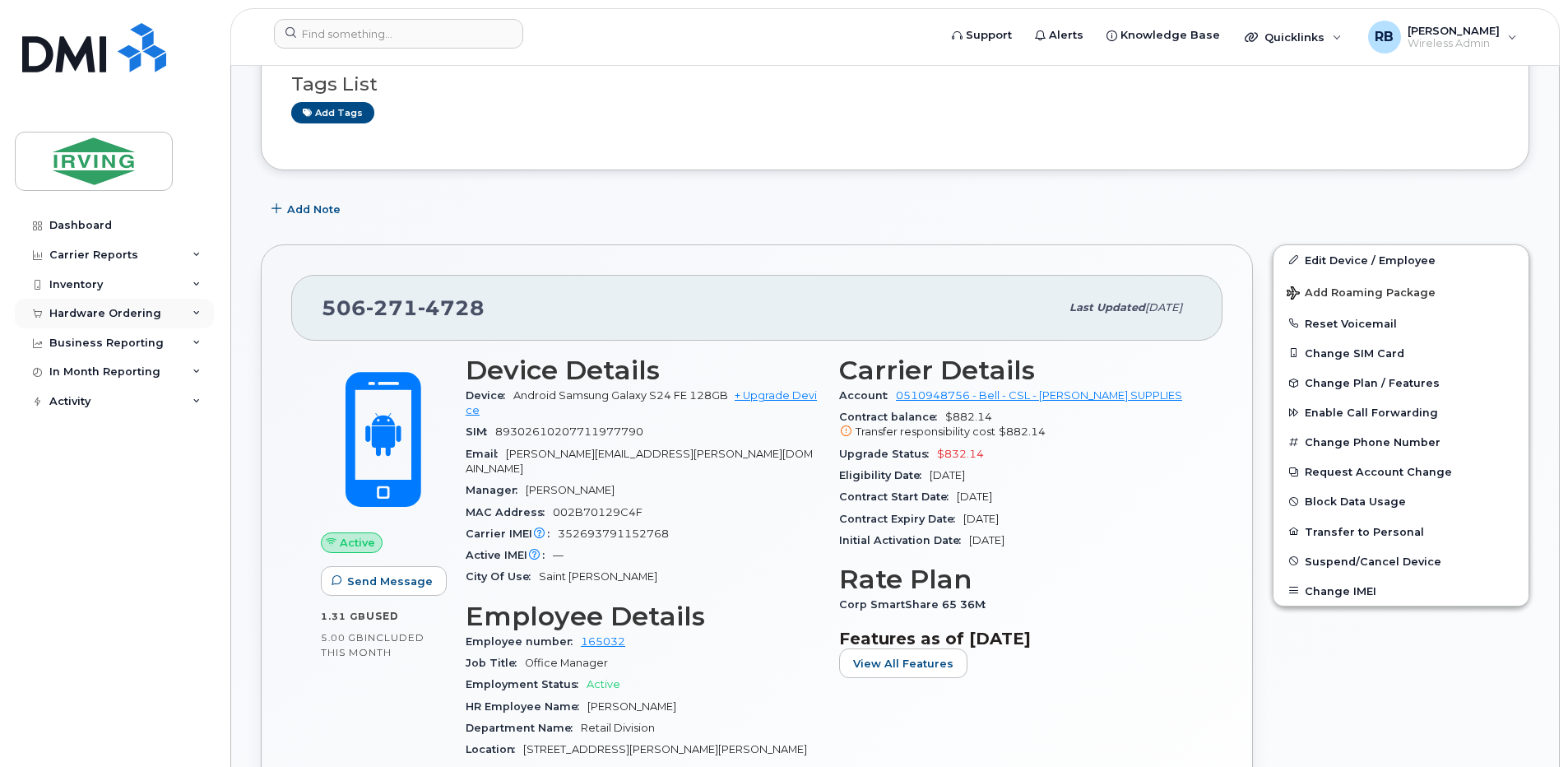
click at [112, 307] on div "Hardware Ordering" at bounding box center [105, 313] width 112 height 13
click at [71, 373] on div "Orders" at bounding box center [76, 376] width 41 height 15
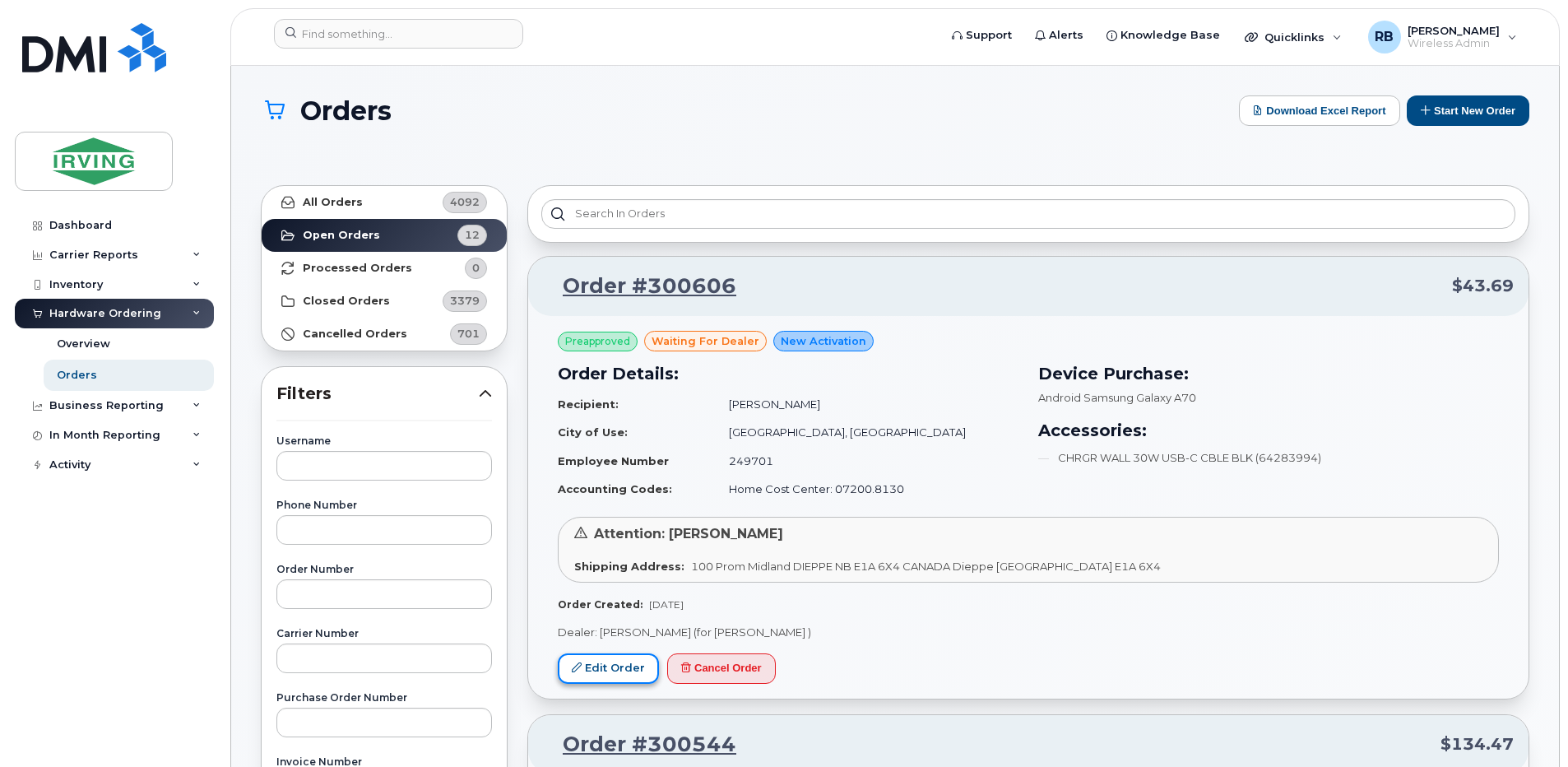
click at [636, 669] on link "Edit Order" at bounding box center [608, 668] width 101 height 31
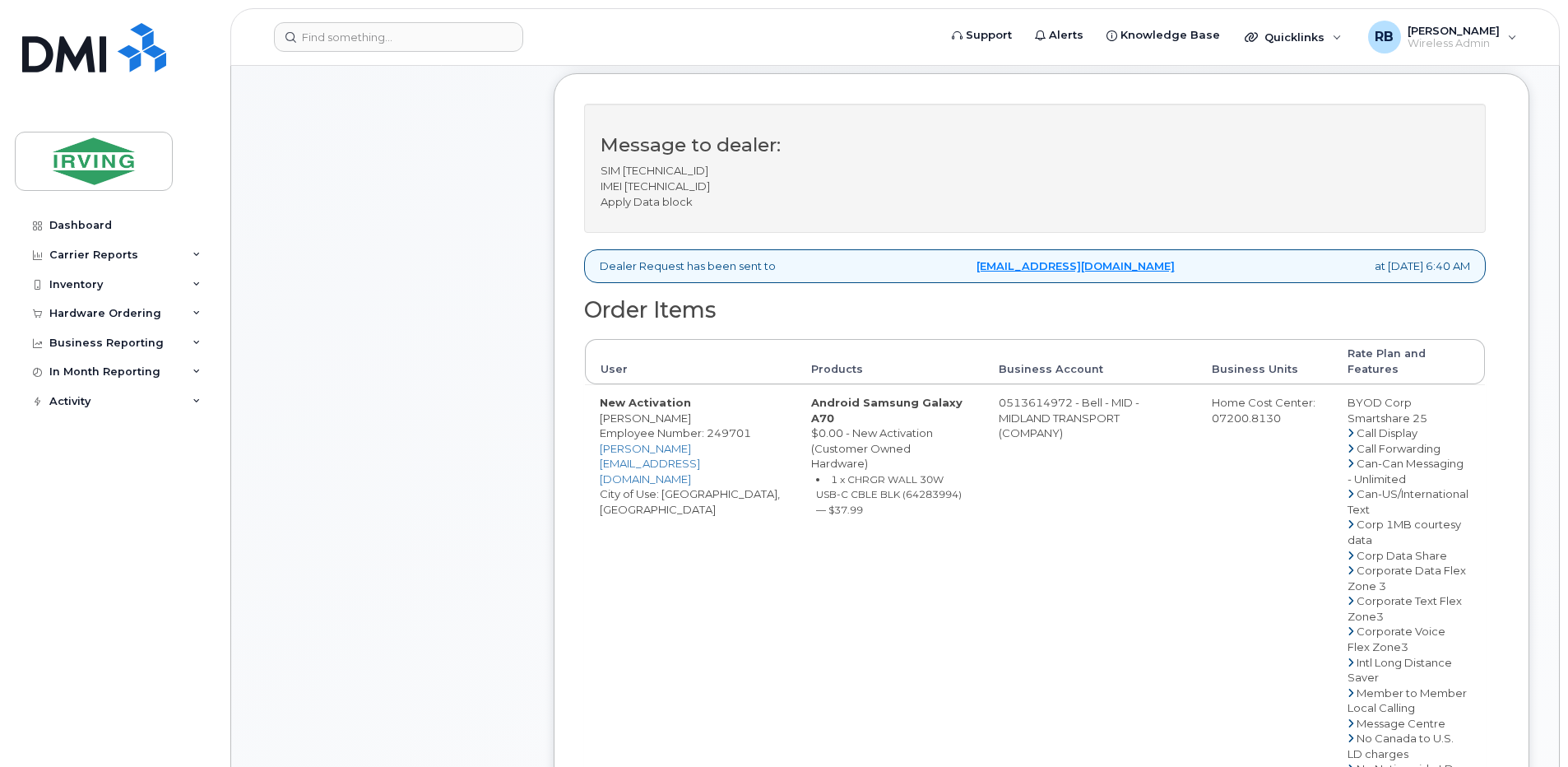
scroll to position [549, 0]
